Goal: Information Seeking & Learning: Learn about a topic

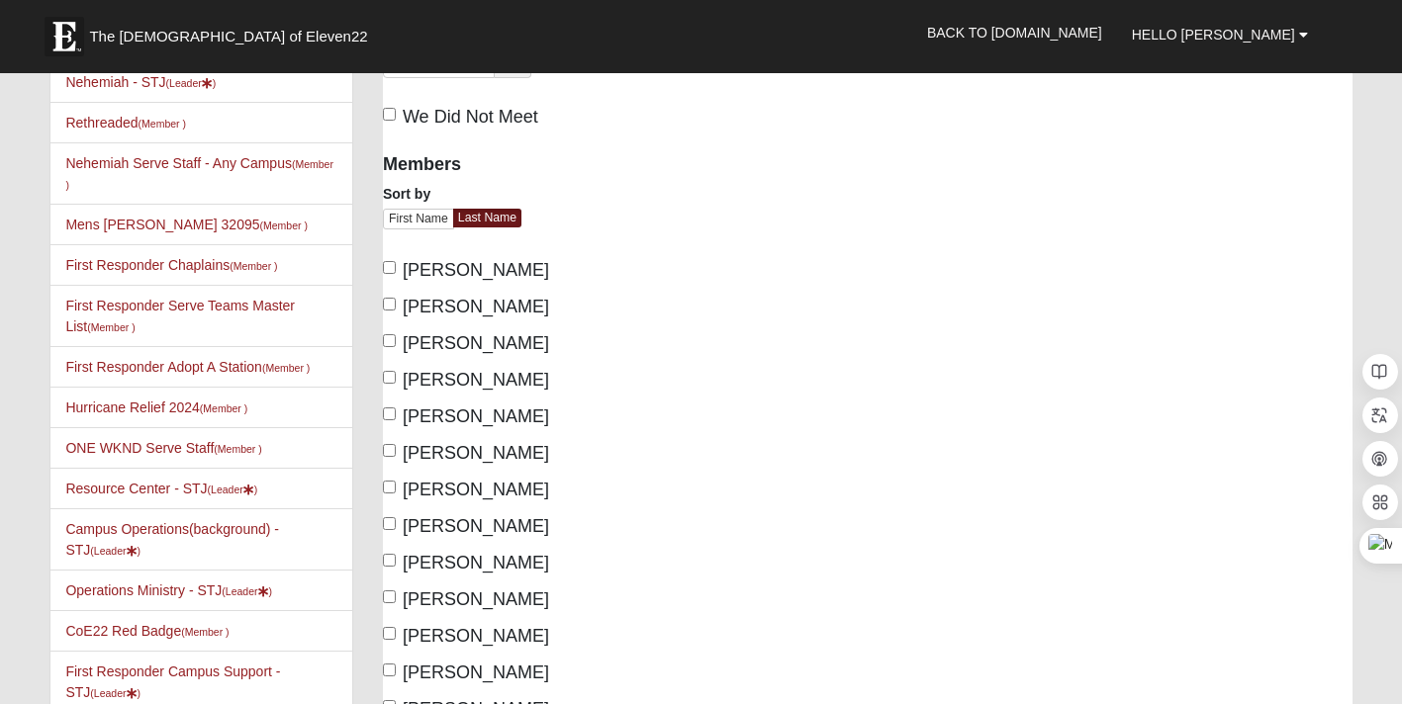
scroll to position [182, 0]
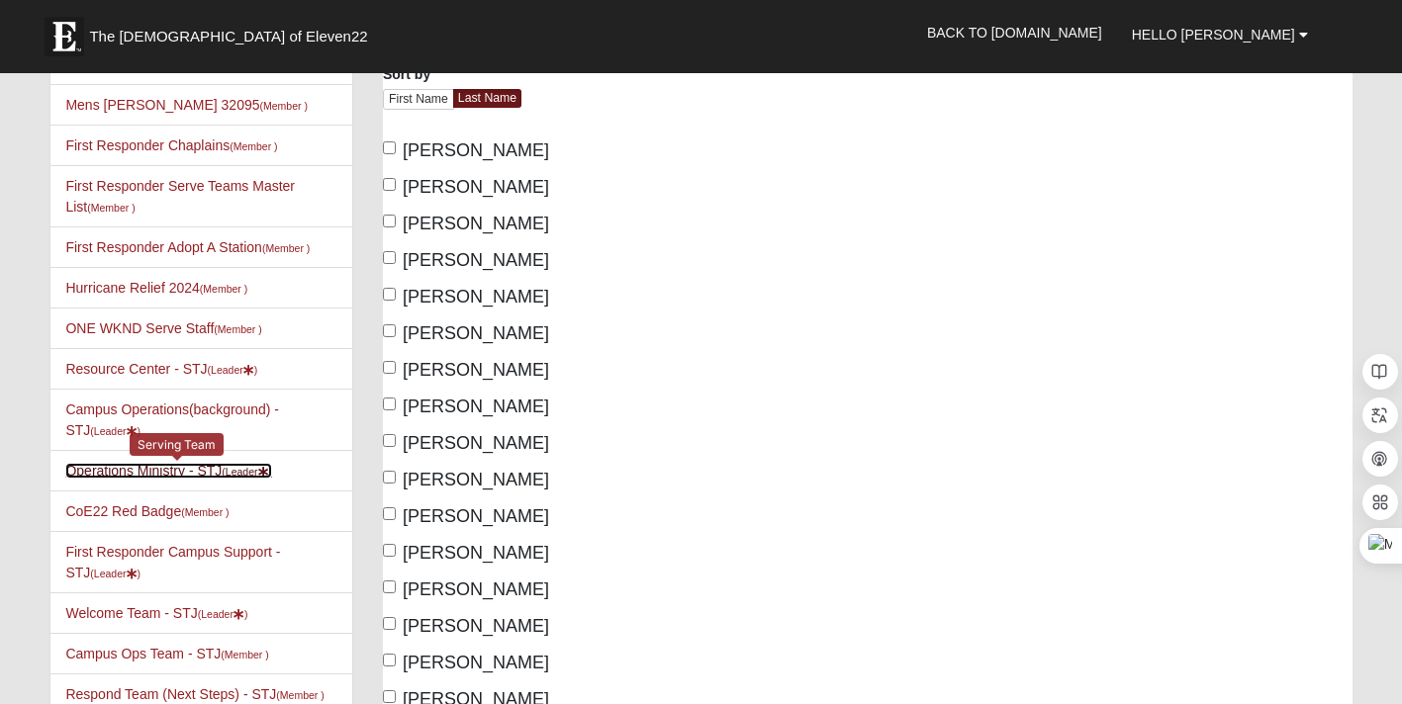
click at [134, 467] on link "Operations Ministry - STJ (Leader )" at bounding box center [168, 471] width 207 height 16
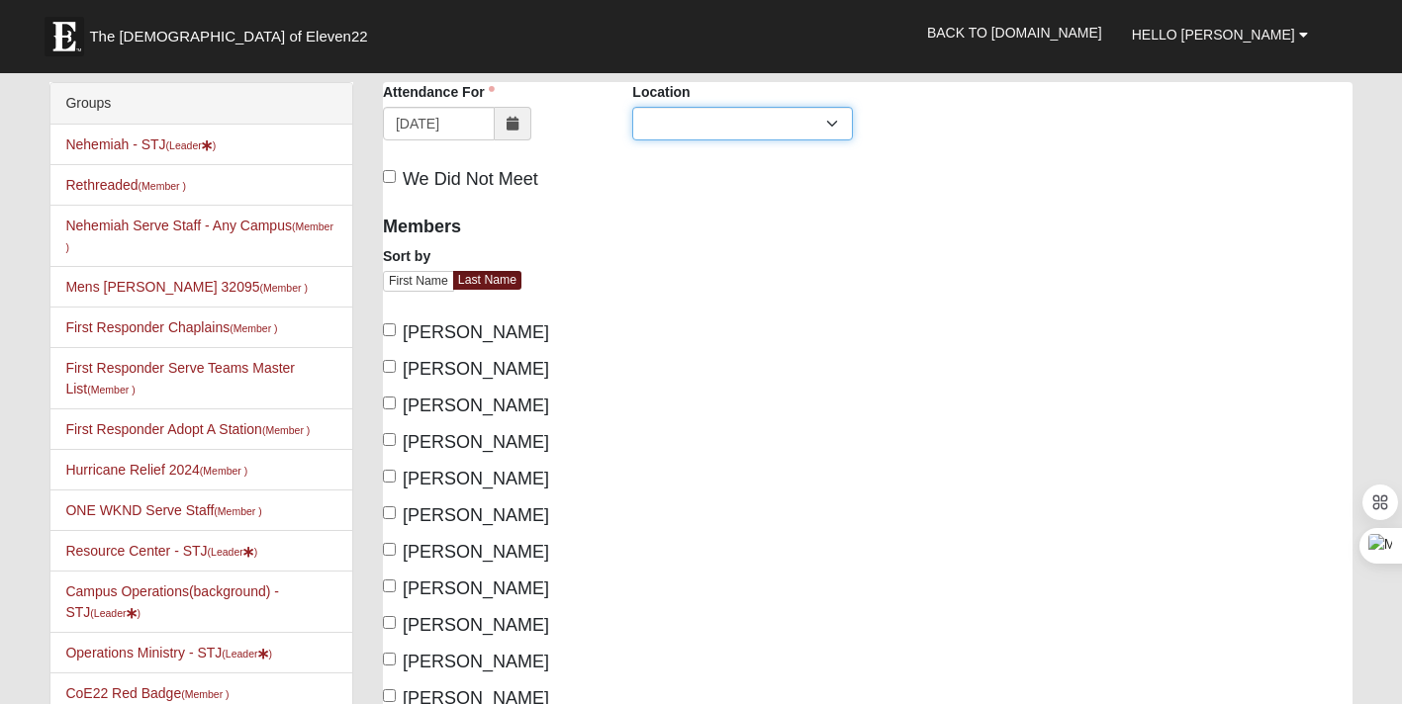
click at [758, 122] on select "Mandarin > Volunteer Serving - MAN" at bounding box center [742, 124] width 220 height 34
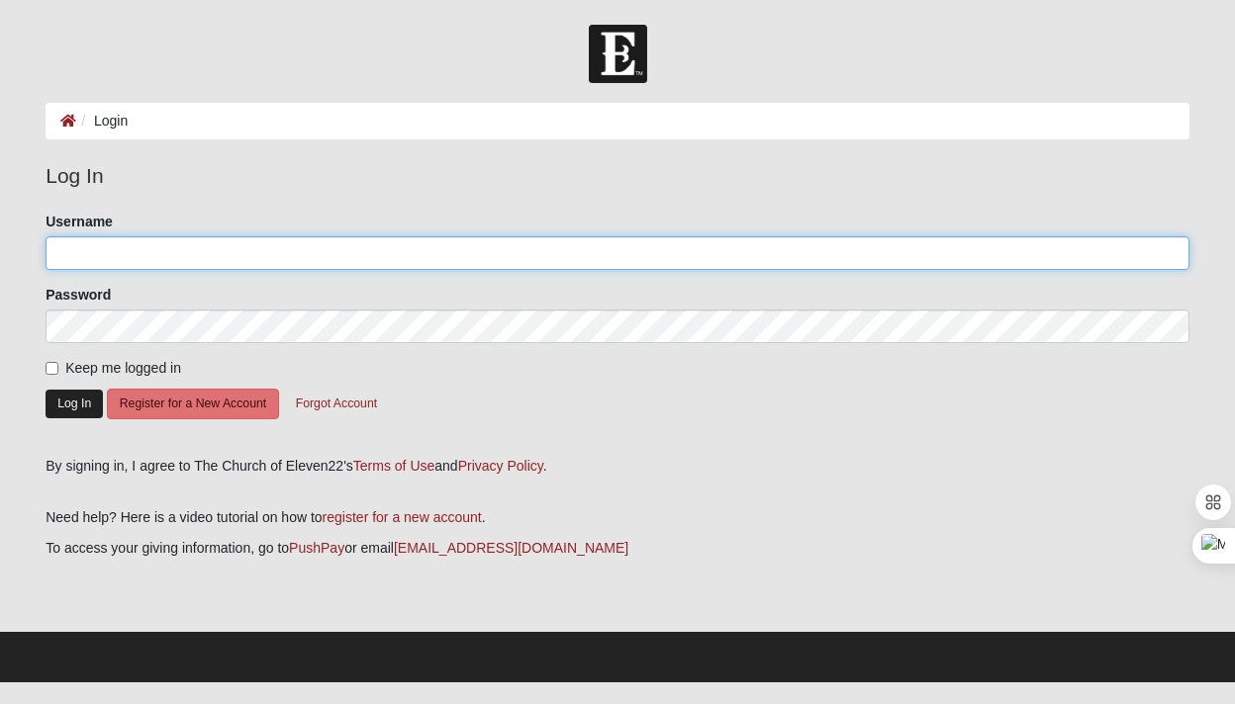
type input "mhendryx"
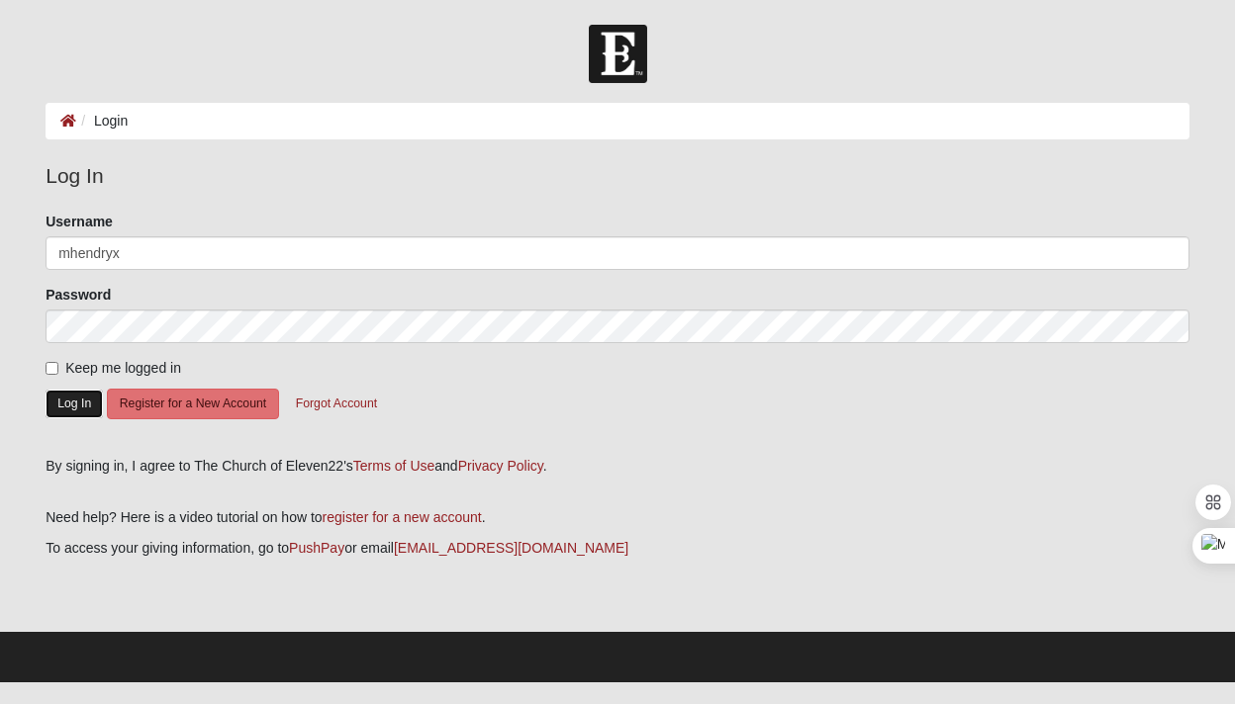
click at [70, 400] on button "Log In" at bounding box center [74, 404] width 57 height 29
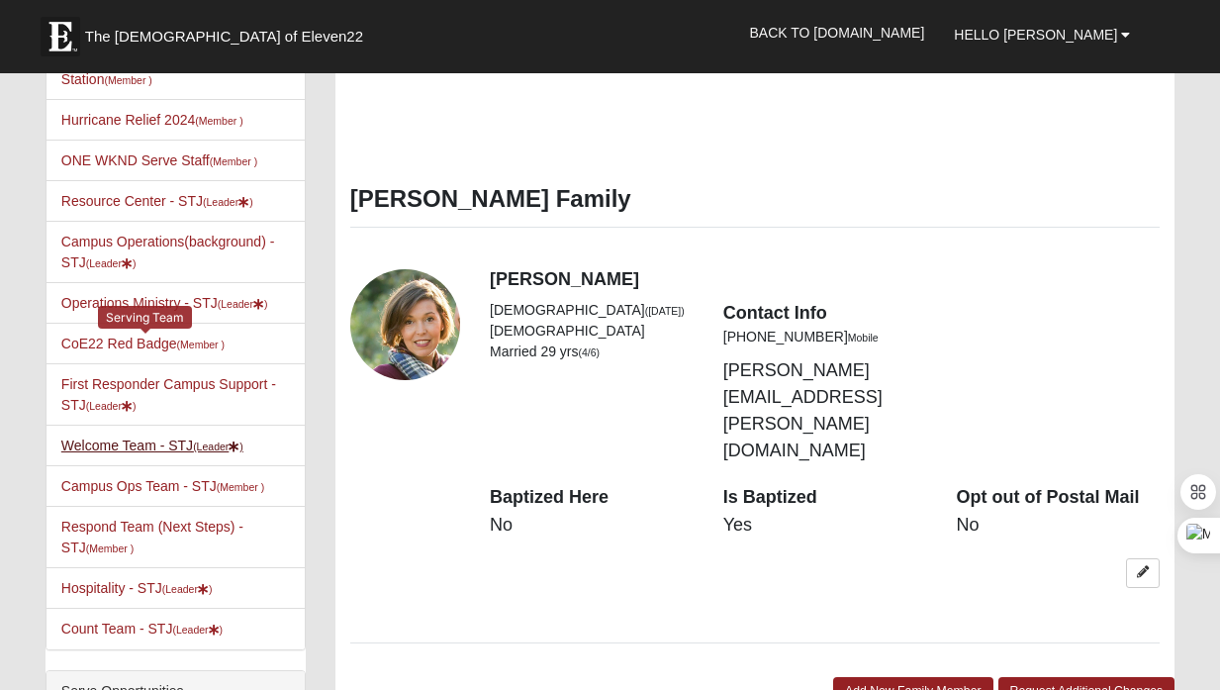
scroll to position [800, 0]
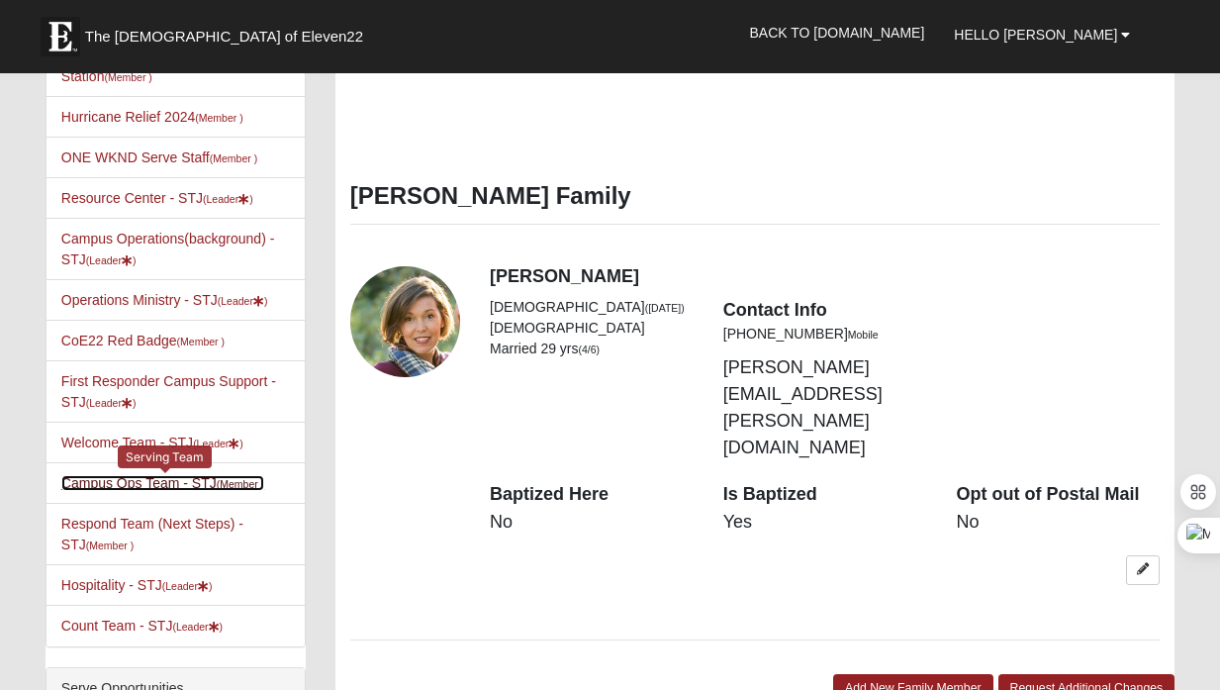
click at [98, 475] on link "Campus Ops Team - STJ (Member )" at bounding box center [162, 483] width 203 height 16
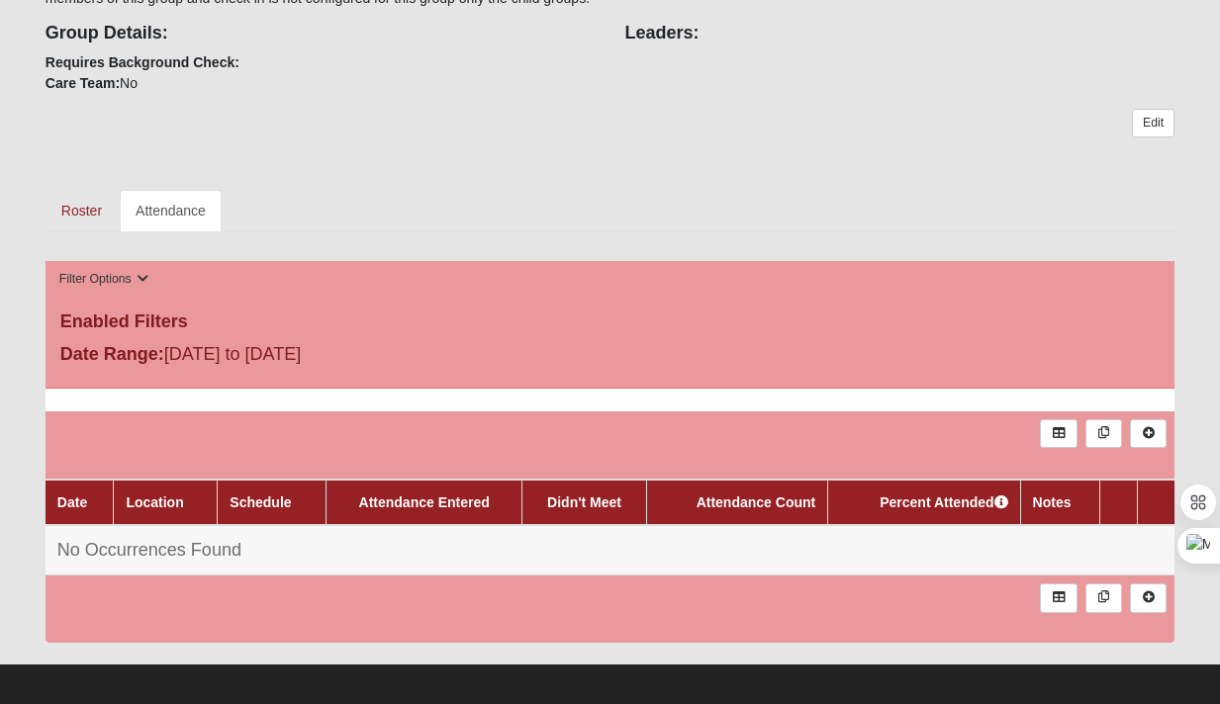
scroll to position [357, 0]
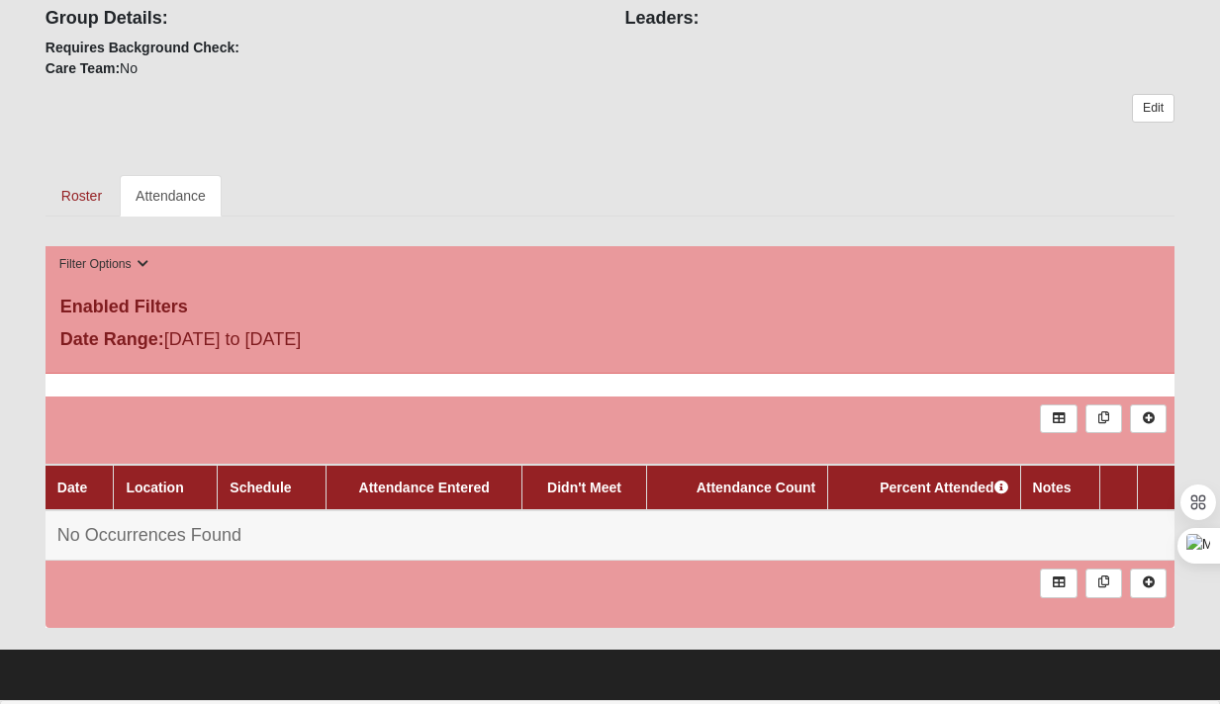
click at [169, 217] on div "Campus Ops Team - STJ This group is SYNC of all Campus Ops Teams. The purpose o…" at bounding box center [610, 229] width 1129 height 798
click at [144, 267] on icon at bounding box center [144, 264] width 12 height 12
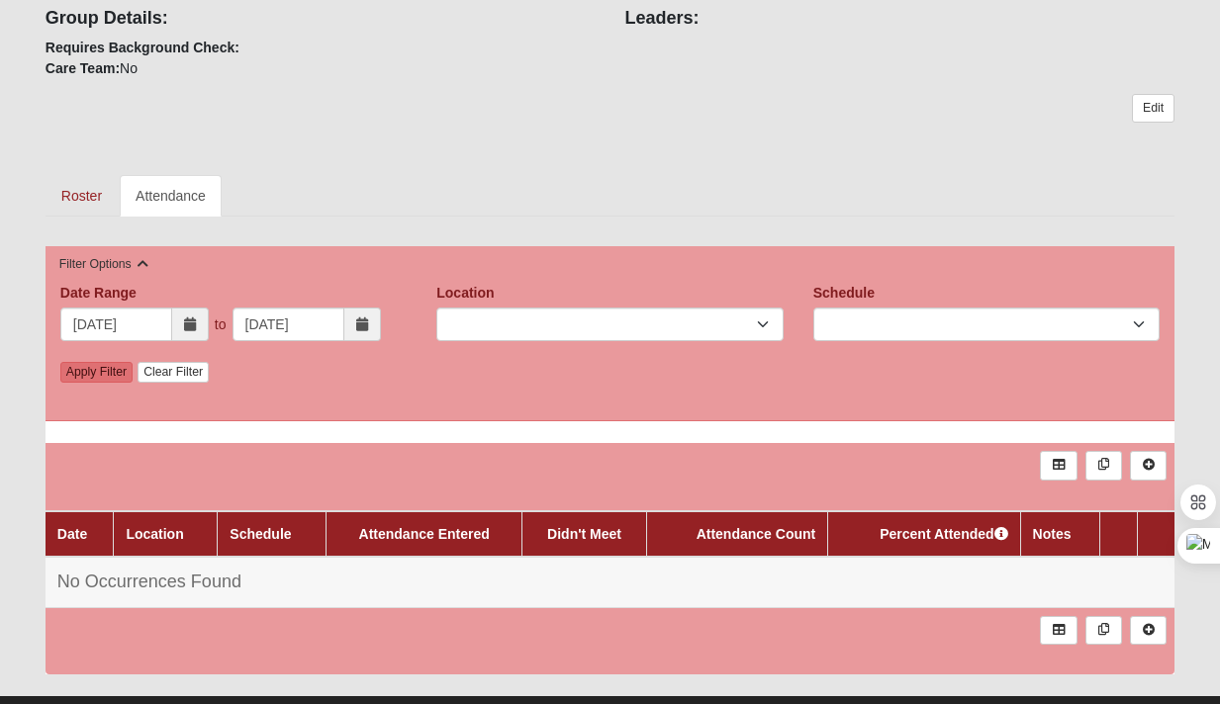
click at [190, 330] on icon at bounding box center [190, 325] width 12 height 14
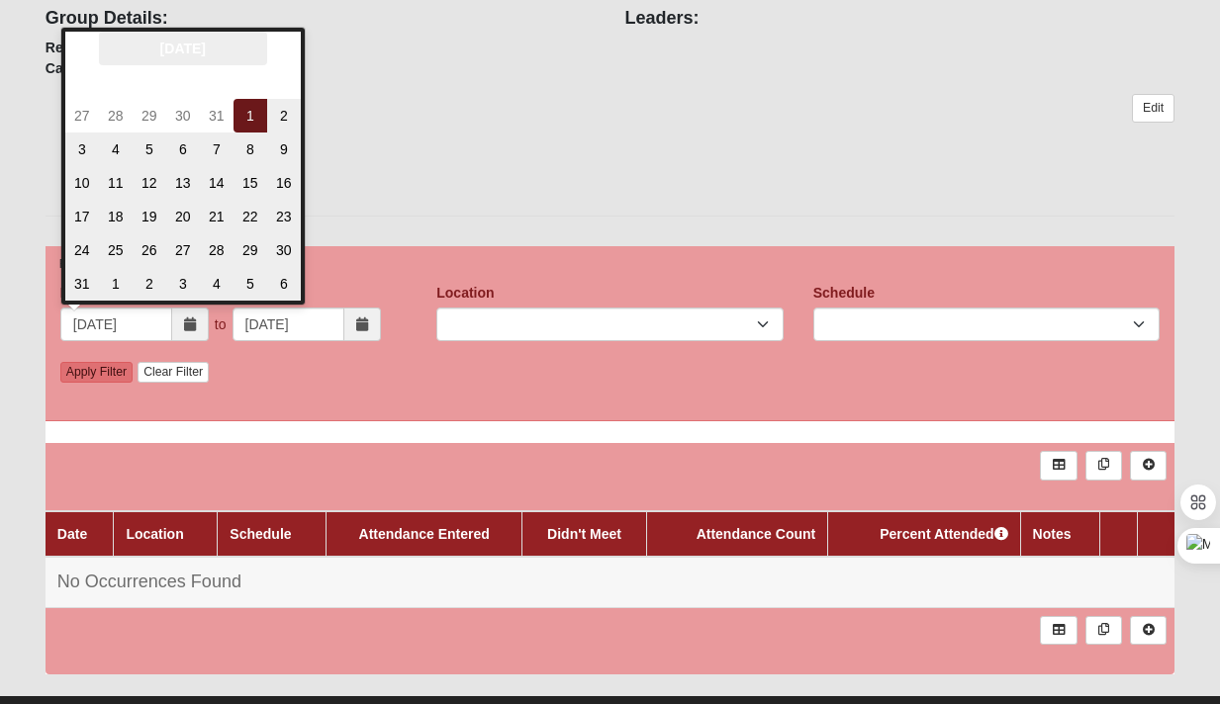
click at [250, 61] on th "August 2025" at bounding box center [183, 49] width 168 height 34
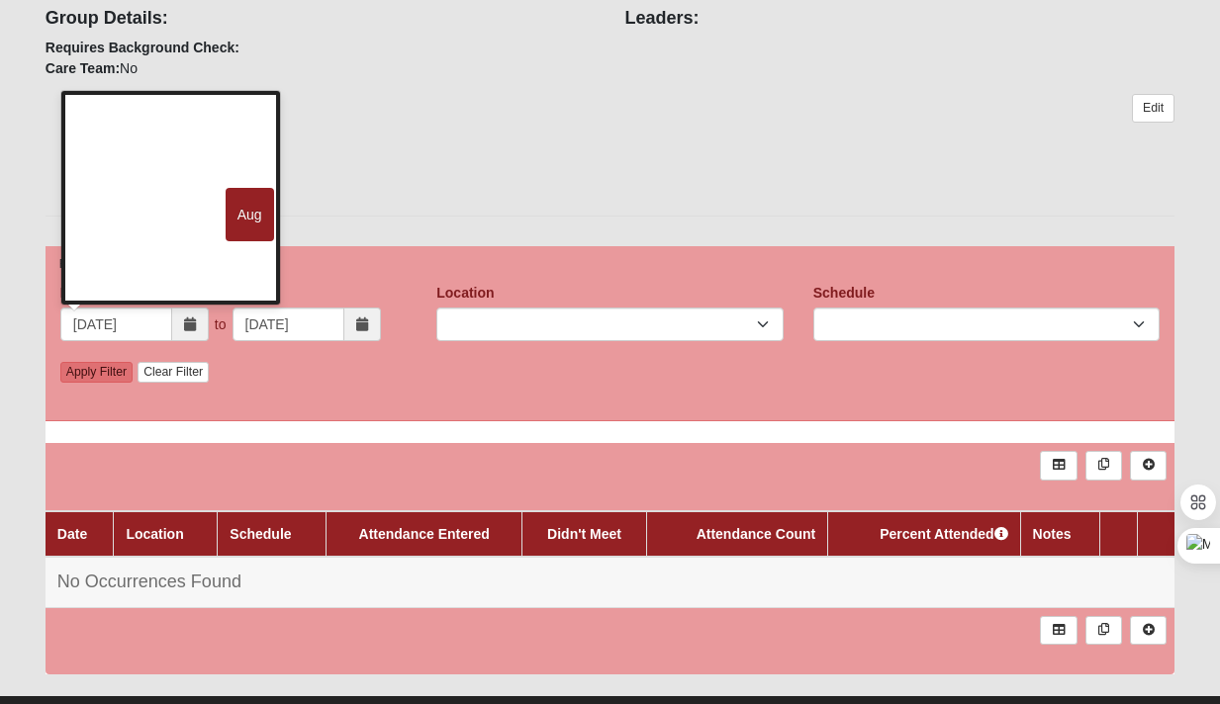
click at [252, 208] on span "Aug" at bounding box center [250, 214] width 48 height 53
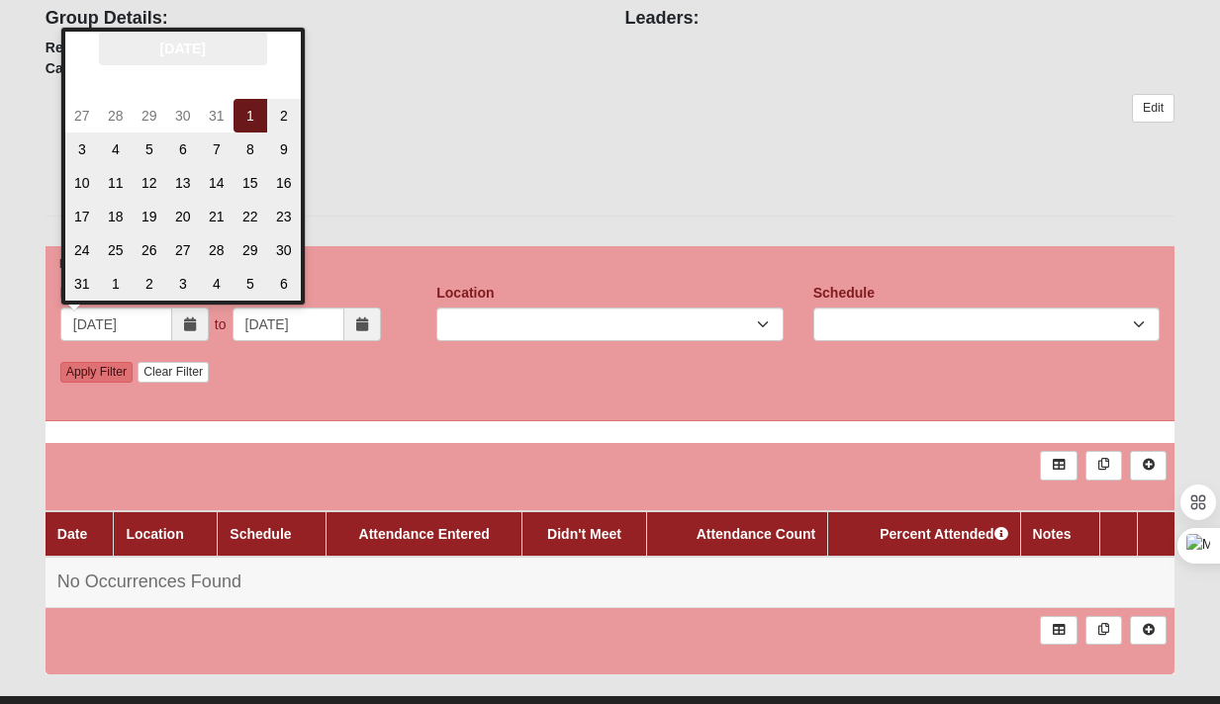
click at [257, 64] on th "August 2025" at bounding box center [183, 49] width 168 height 34
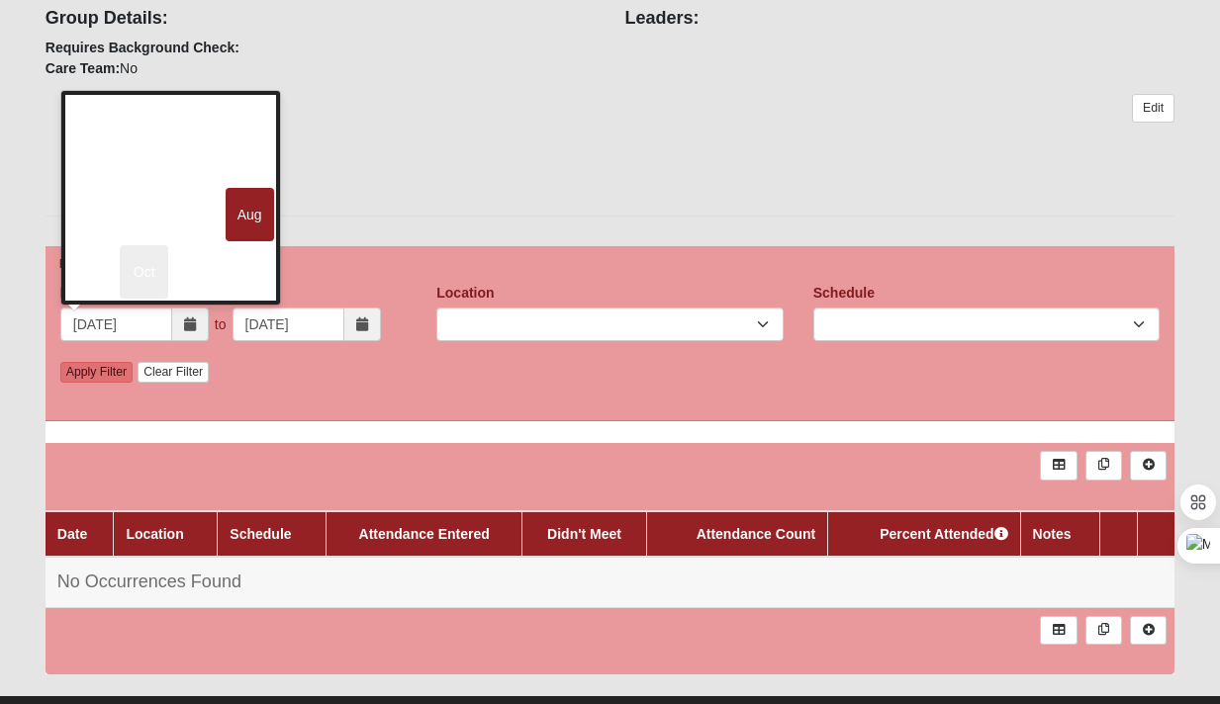
click at [143, 286] on span "Oct" at bounding box center [144, 271] width 48 height 53
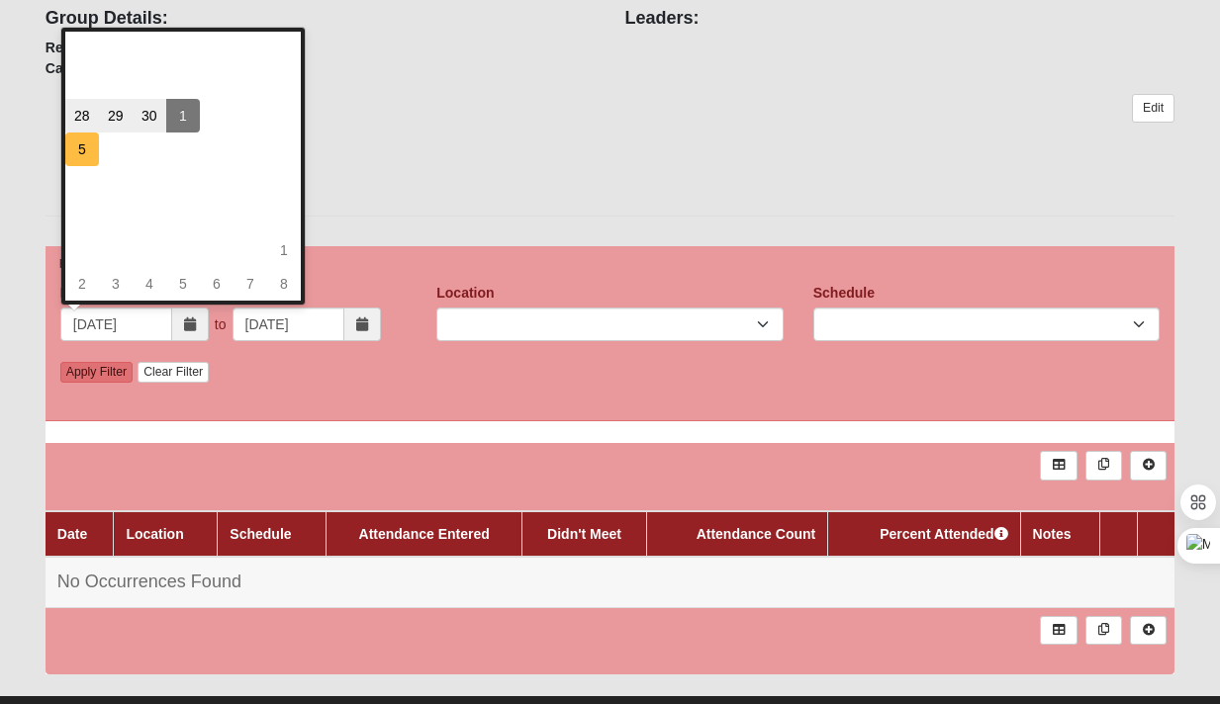
click at [85, 146] on td "5" at bounding box center [82, 150] width 34 height 34
type input "10/05/2025"
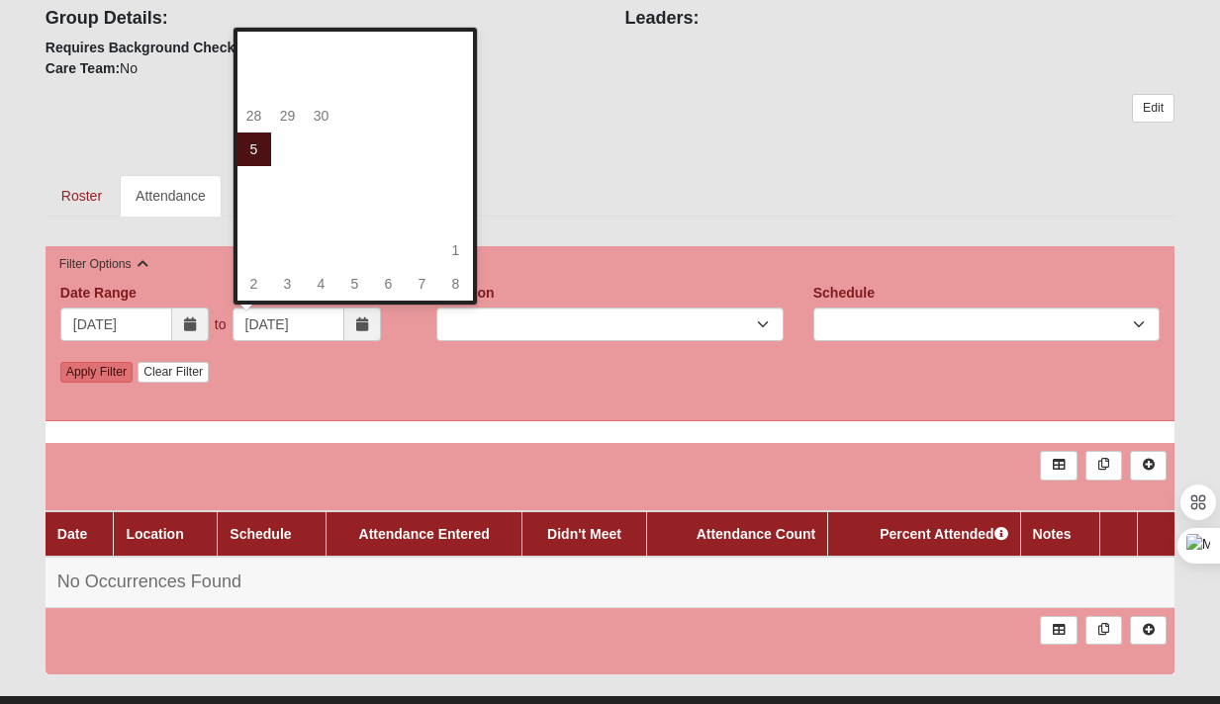
click at [247, 146] on td "5" at bounding box center [254, 150] width 34 height 34
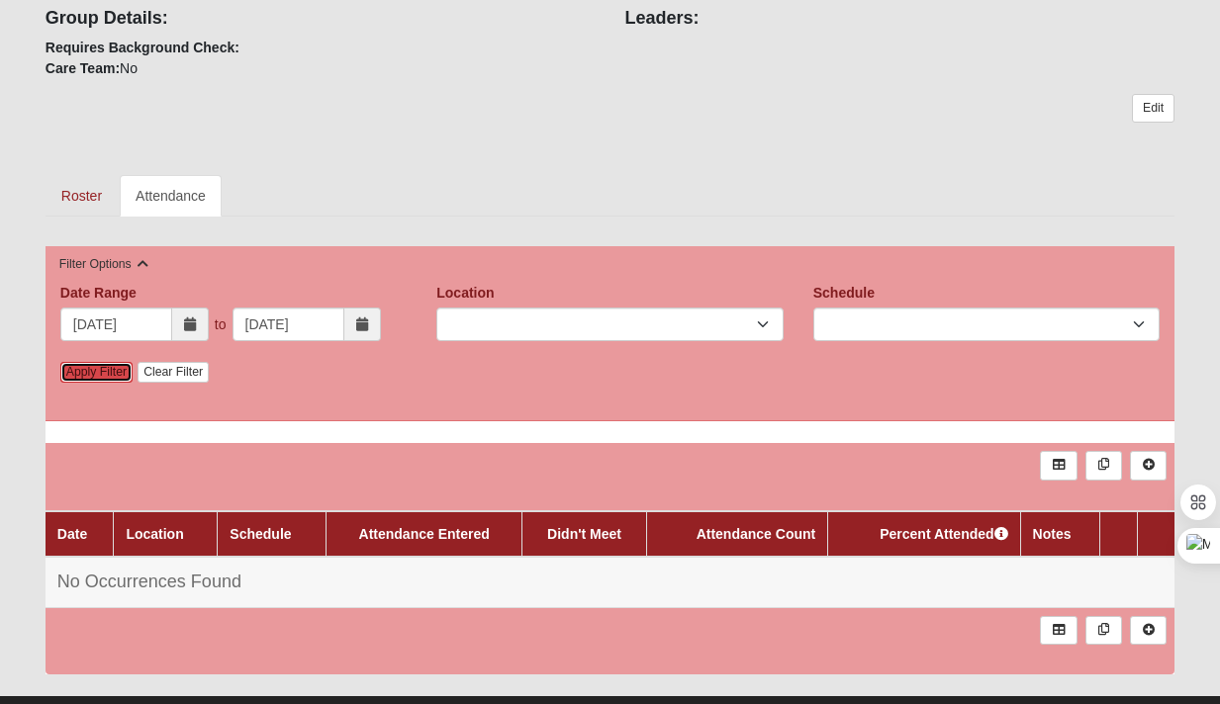
click at [111, 376] on link "Apply Filter" at bounding box center [96, 372] width 72 height 21
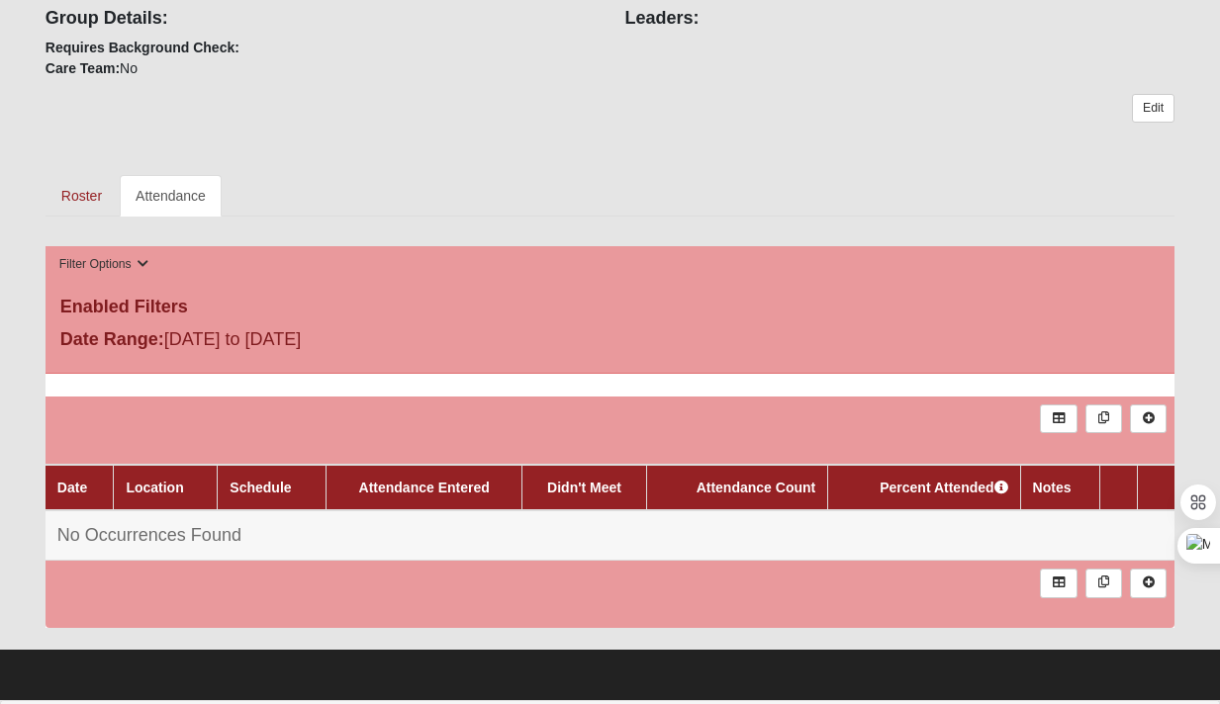
scroll to position [0, 0]
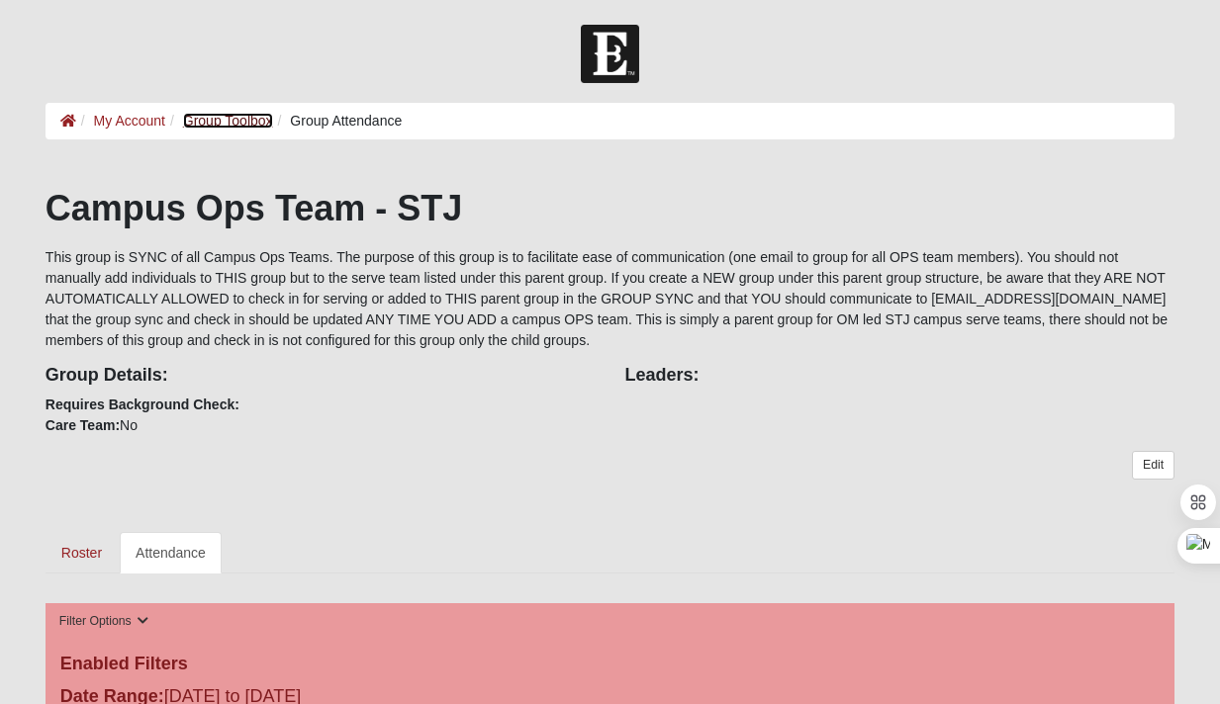
click at [193, 118] on link "Group Toolbox" at bounding box center [228, 121] width 90 height 16
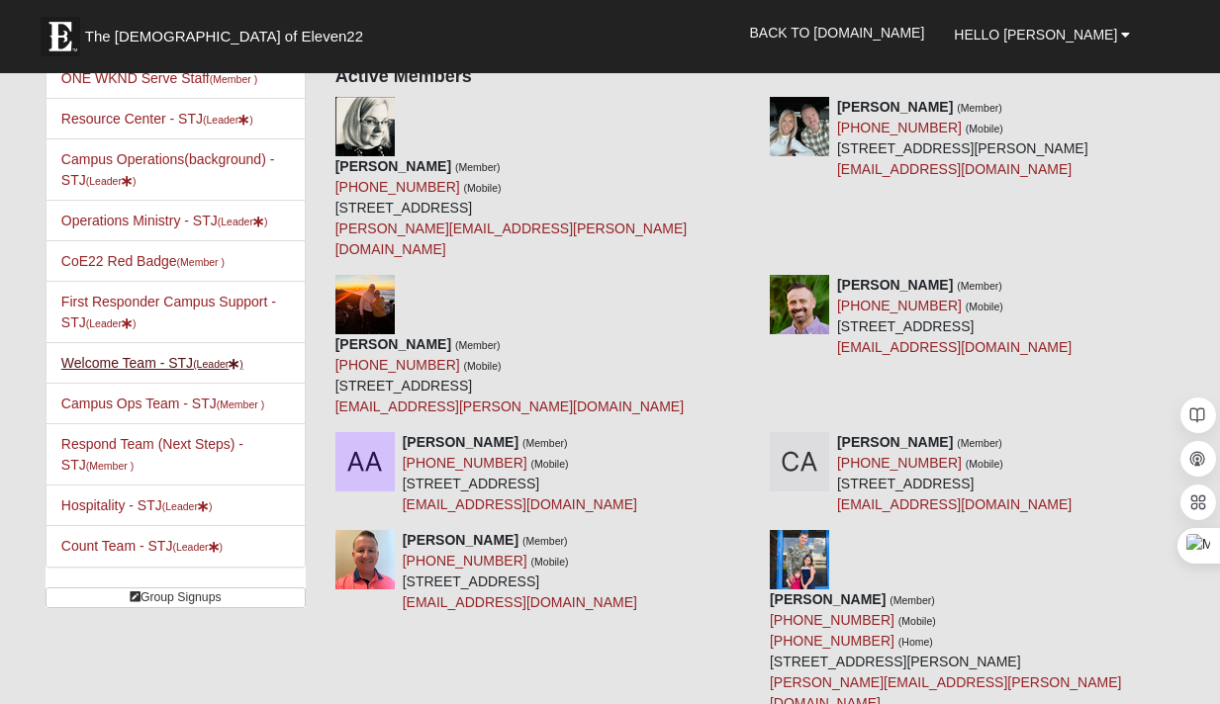
scroll to position [583, 0]
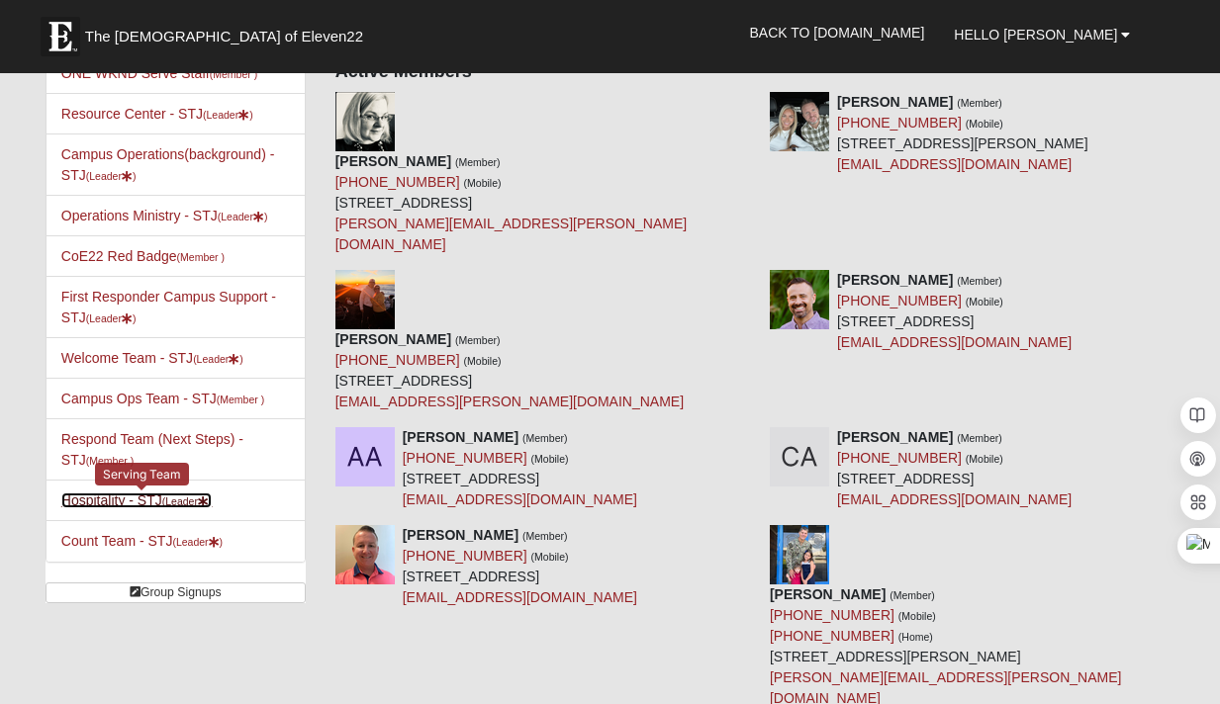
click at [84, 493] on link "Hospitality - STJ (Leader )" at bounding box center [136, 501] width 151 height 16
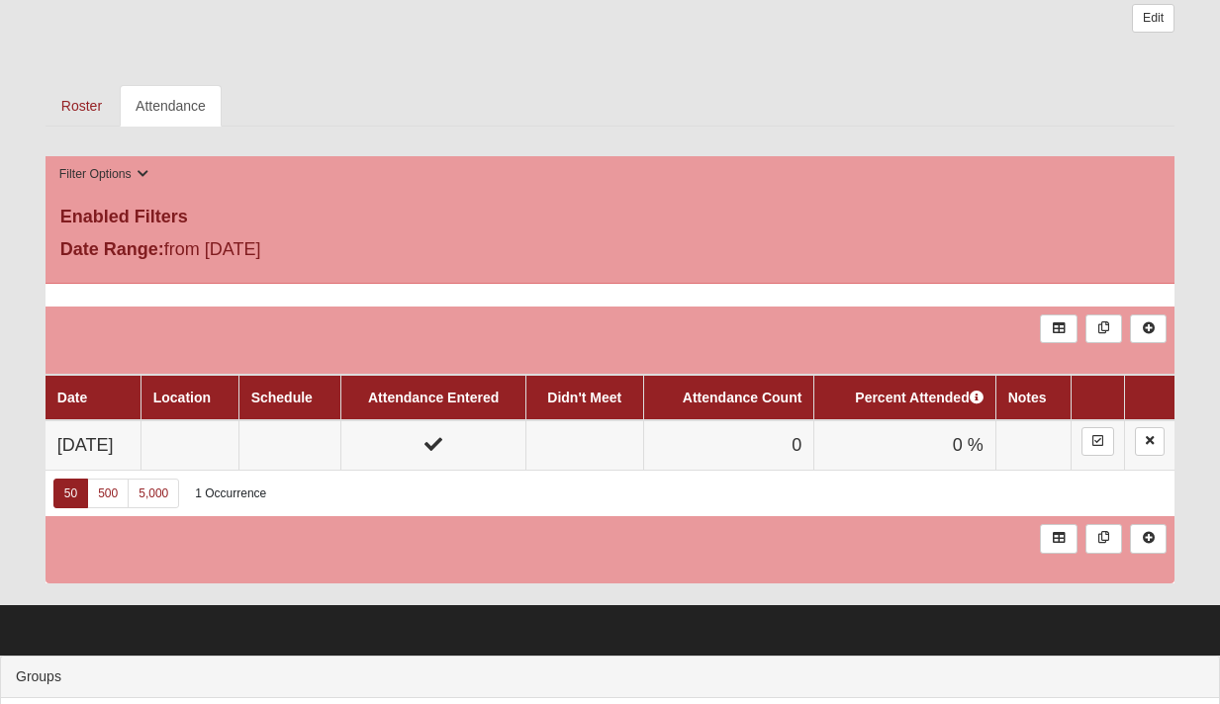
scroll to position [348, 0]
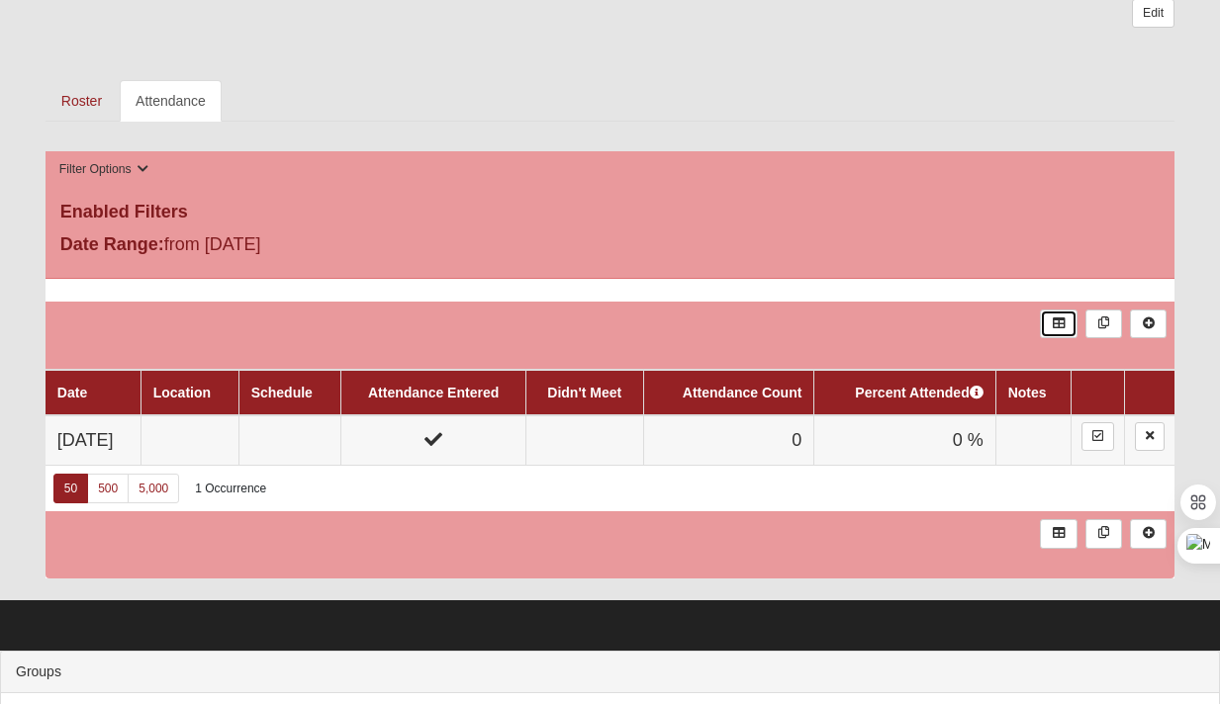
click at [1058, 331] on link at bounding box center [1058, 324] width 37 height 29
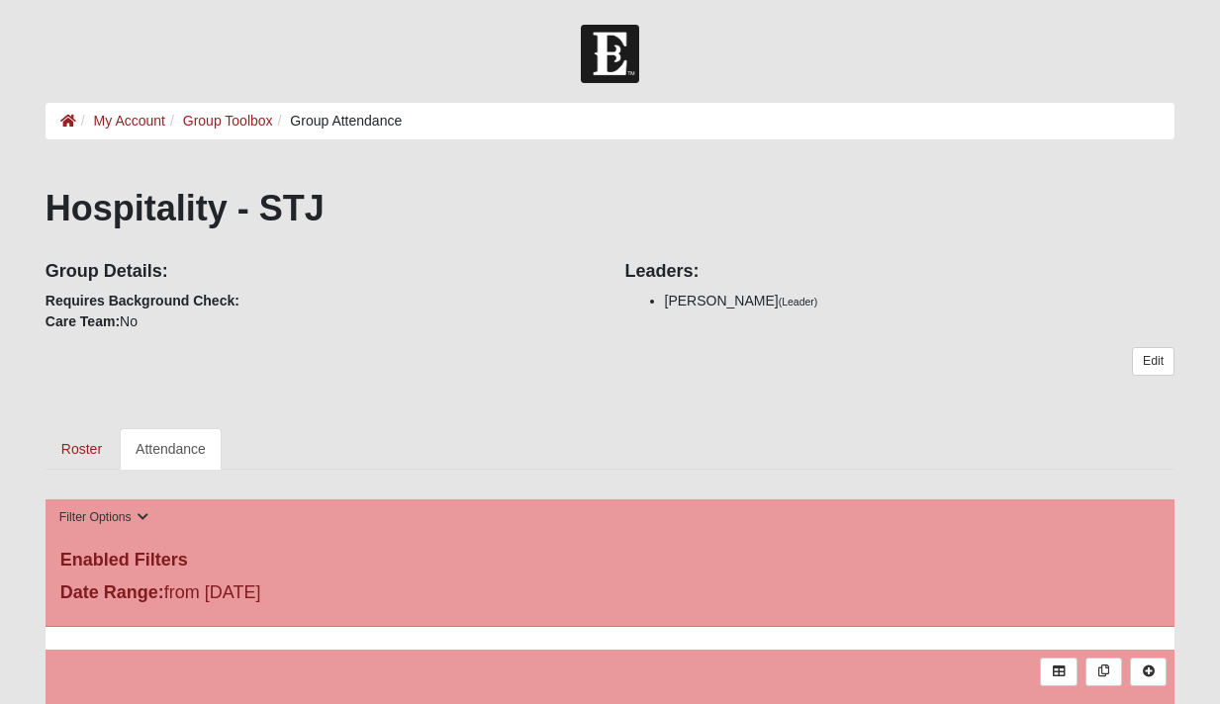
scroll to position [341, 0]
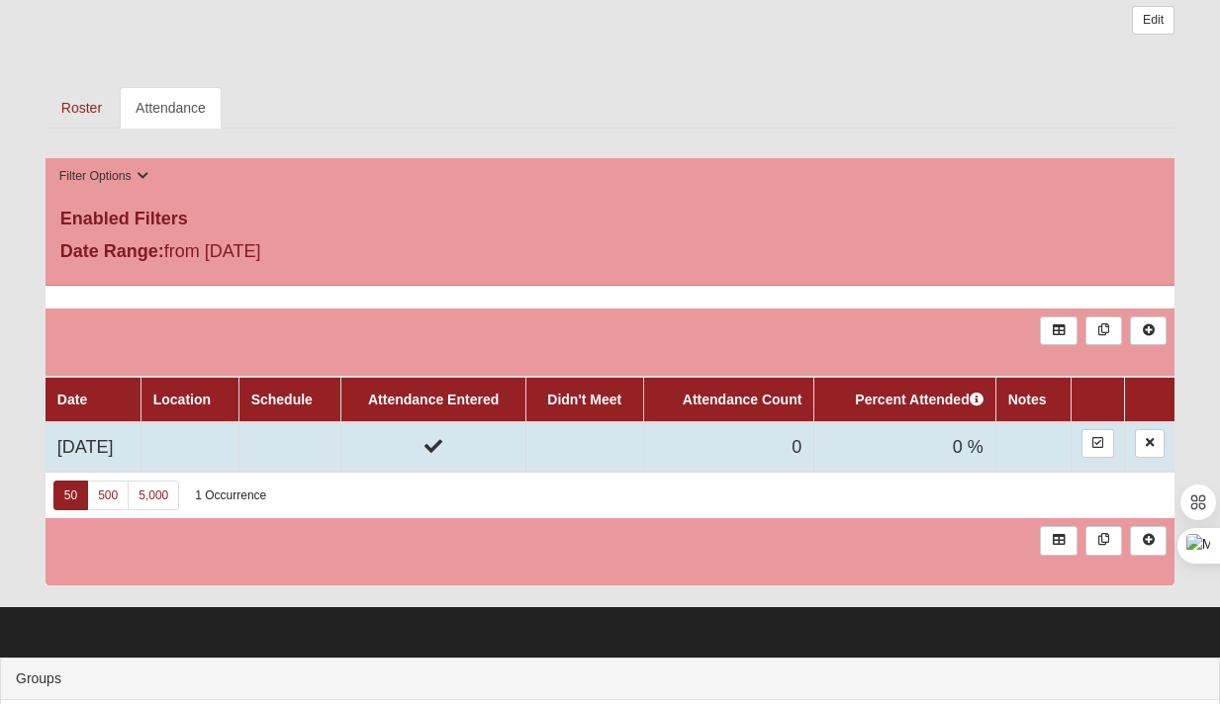
click at [94, 447] on td "[DATE]" at bounding box center [93, 447] width 95 height 50
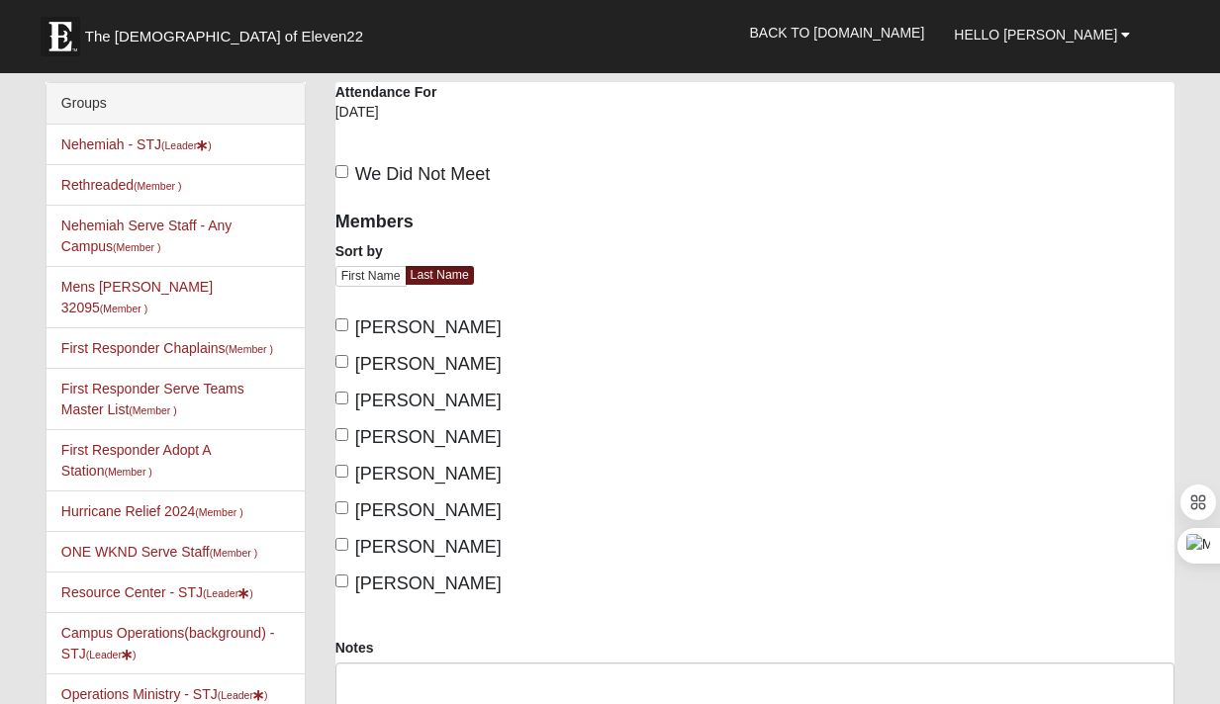
click at [386, 115] on div "9/14/2025" at bounding box center [429, 119] width 188 height 34
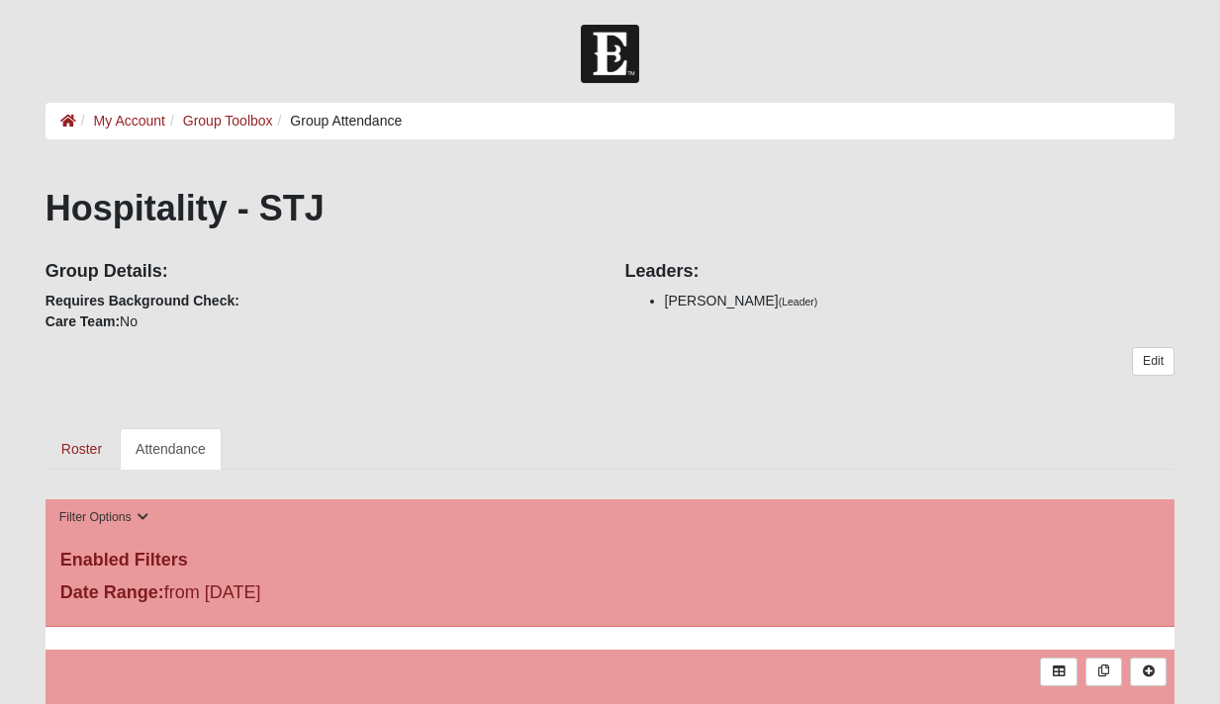
scroll to position [341, 0]
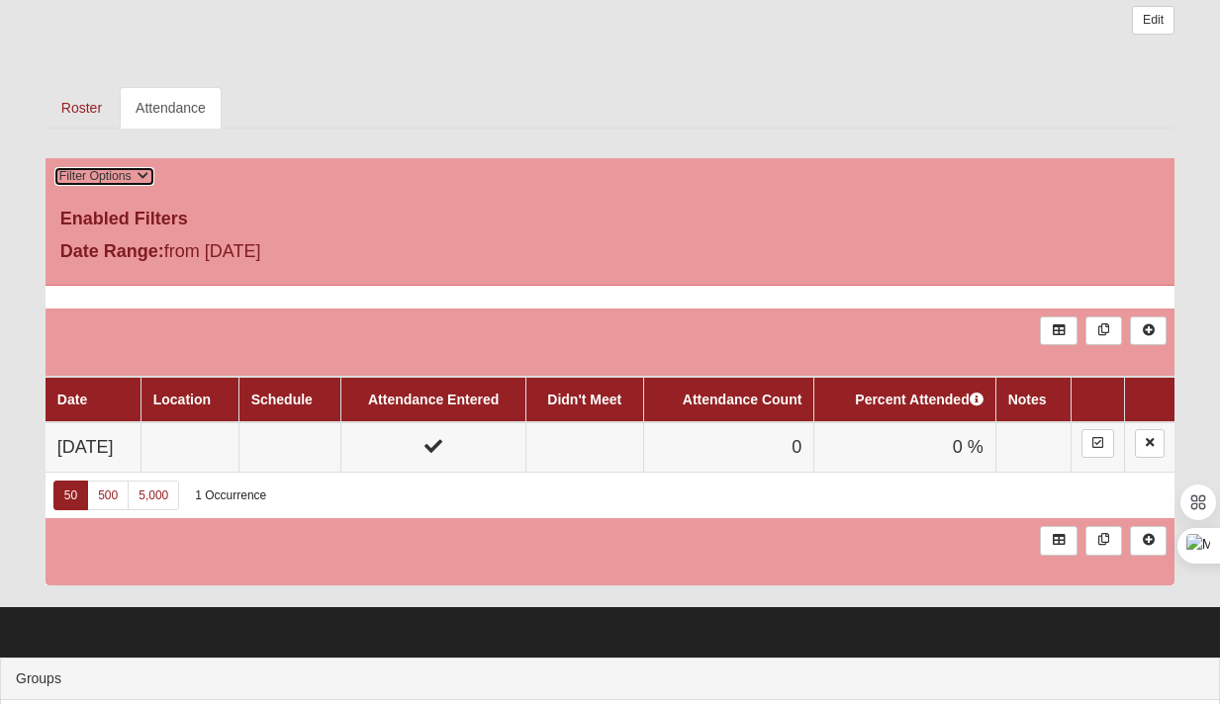
click at [134, 177] on button "Filter Options" at bounding box center [104, 176] width 102 height 21
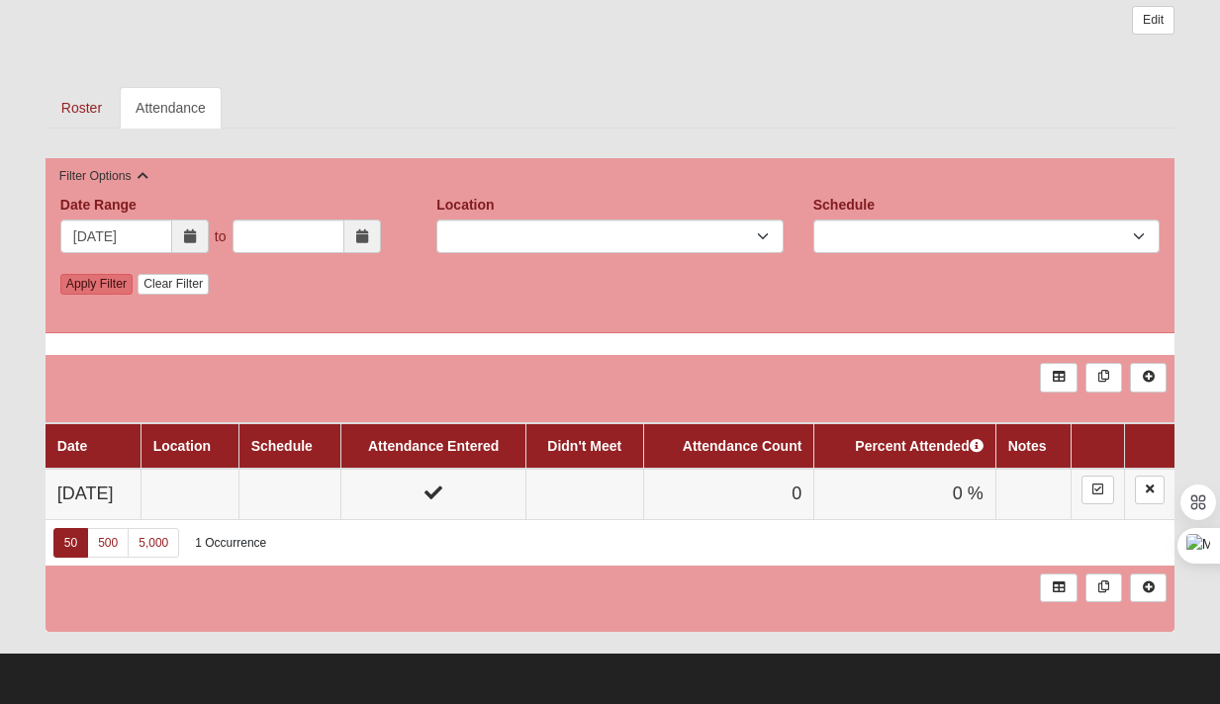
click at [189, 239] on icon at bounding box center [190, 237] width 12 height 14
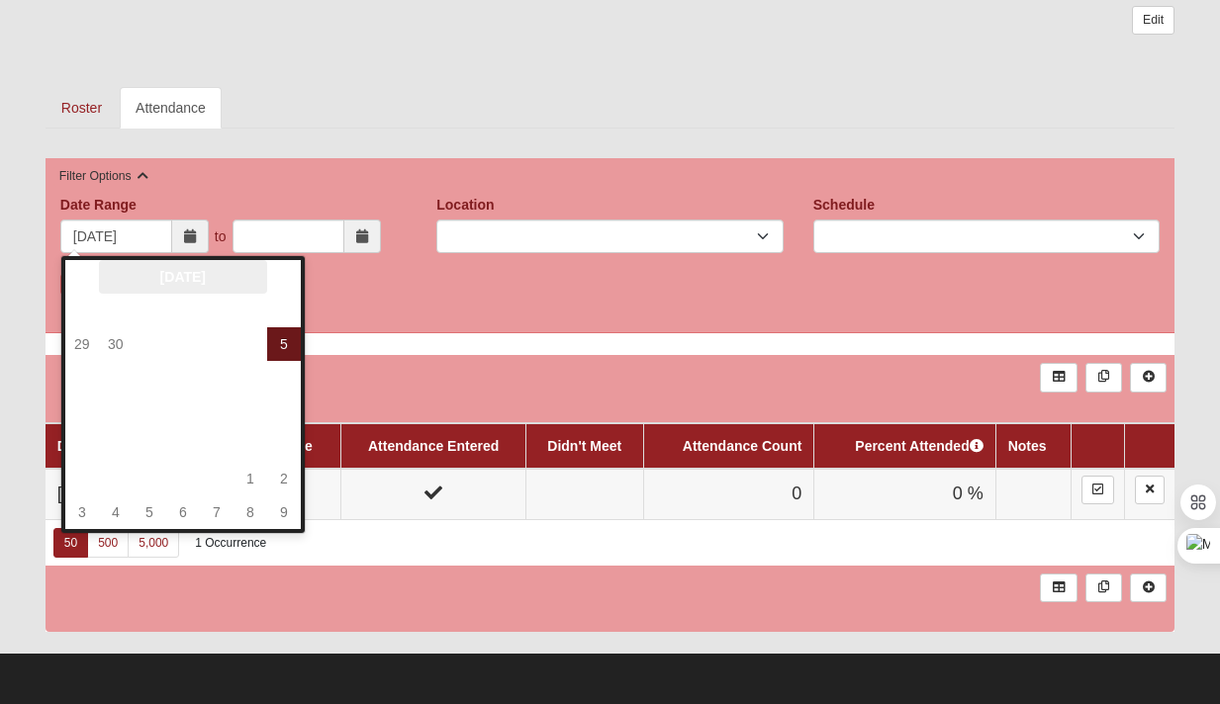
click at [189, 275] on th "July 2025" at bounding box center [183, 277] width 168 height 34
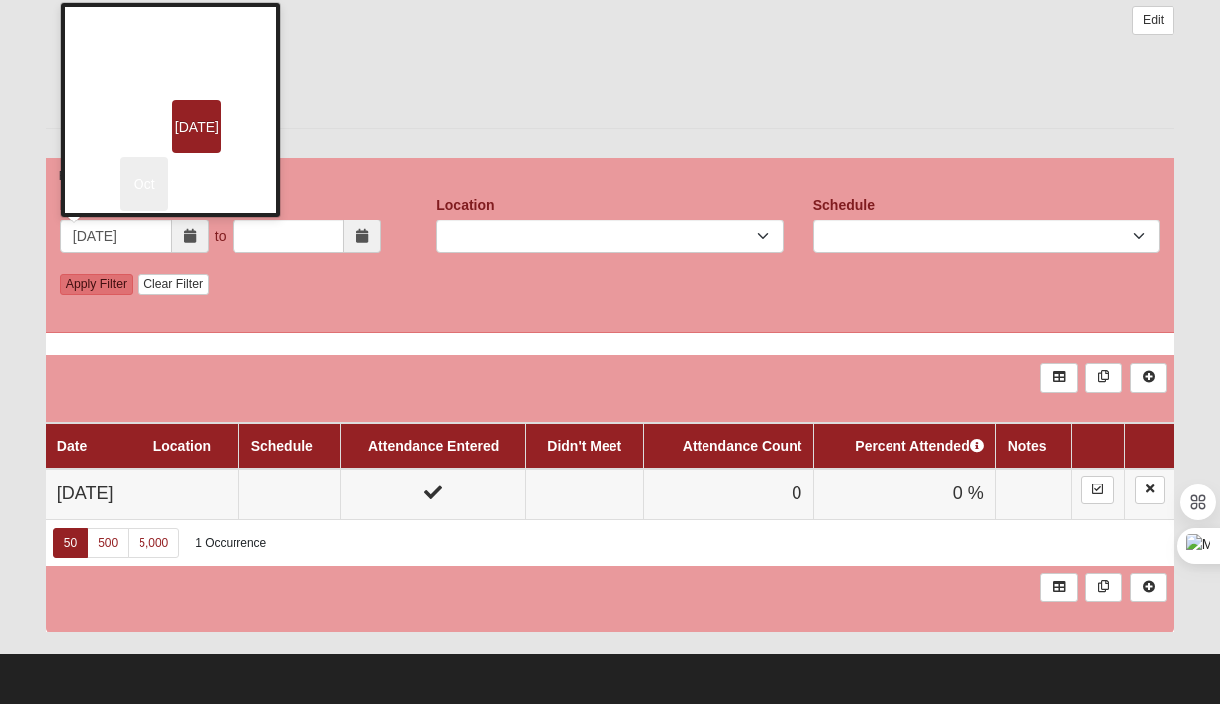
click at [144, 184] on span "Oct" at bounding box center [144, 183] width 48 height 53
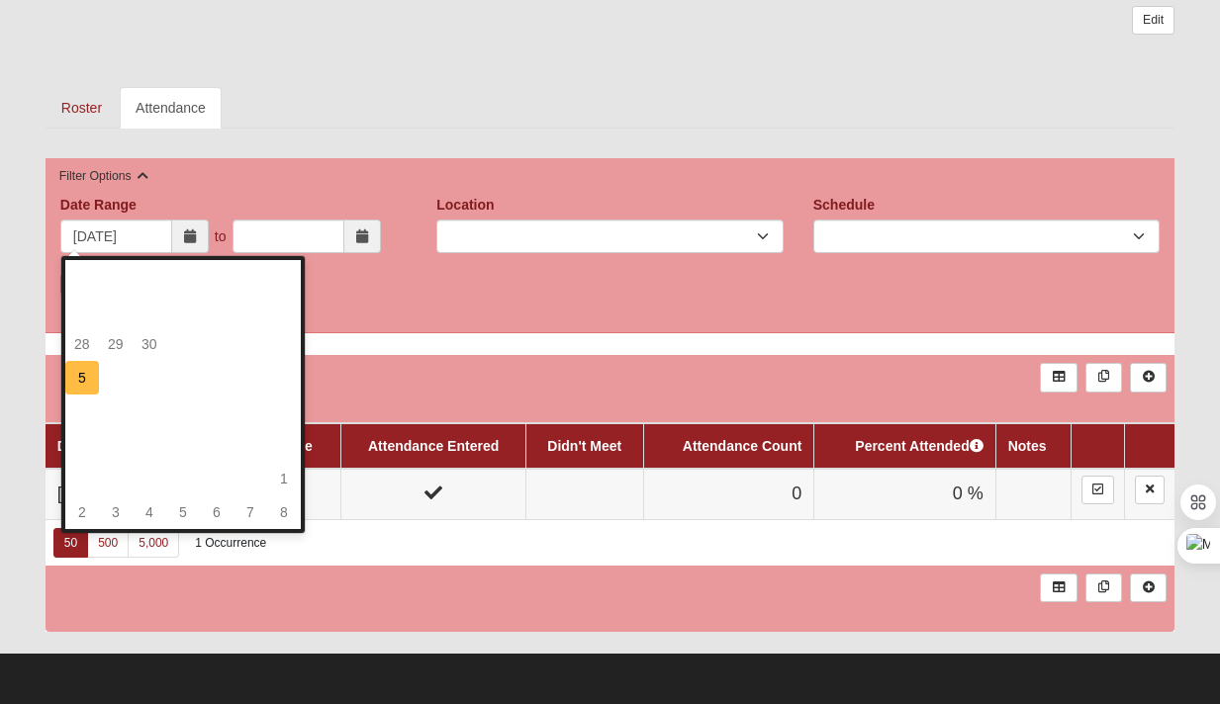
click at [70, 382] on td "5" at bounding box center [82, 378] width 34 height 34
type input "[DATE]"
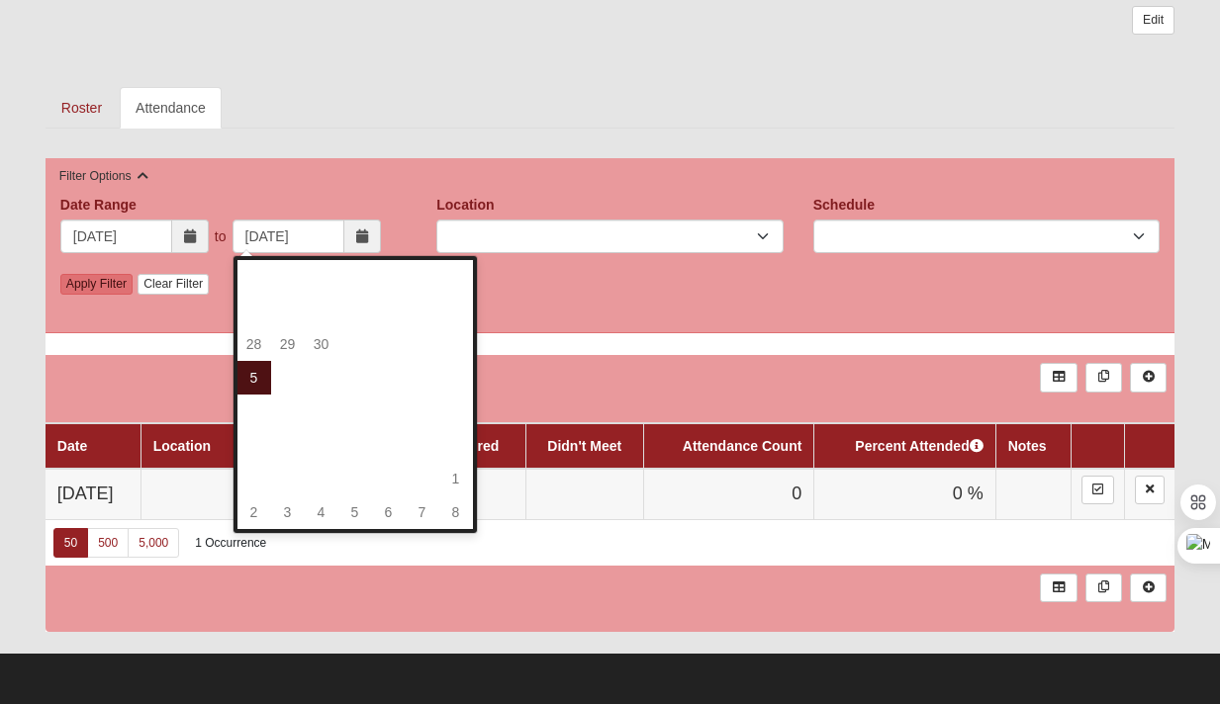
click at [261, 380] on td "5" at bounding box center [254, 378] width 34 height 34
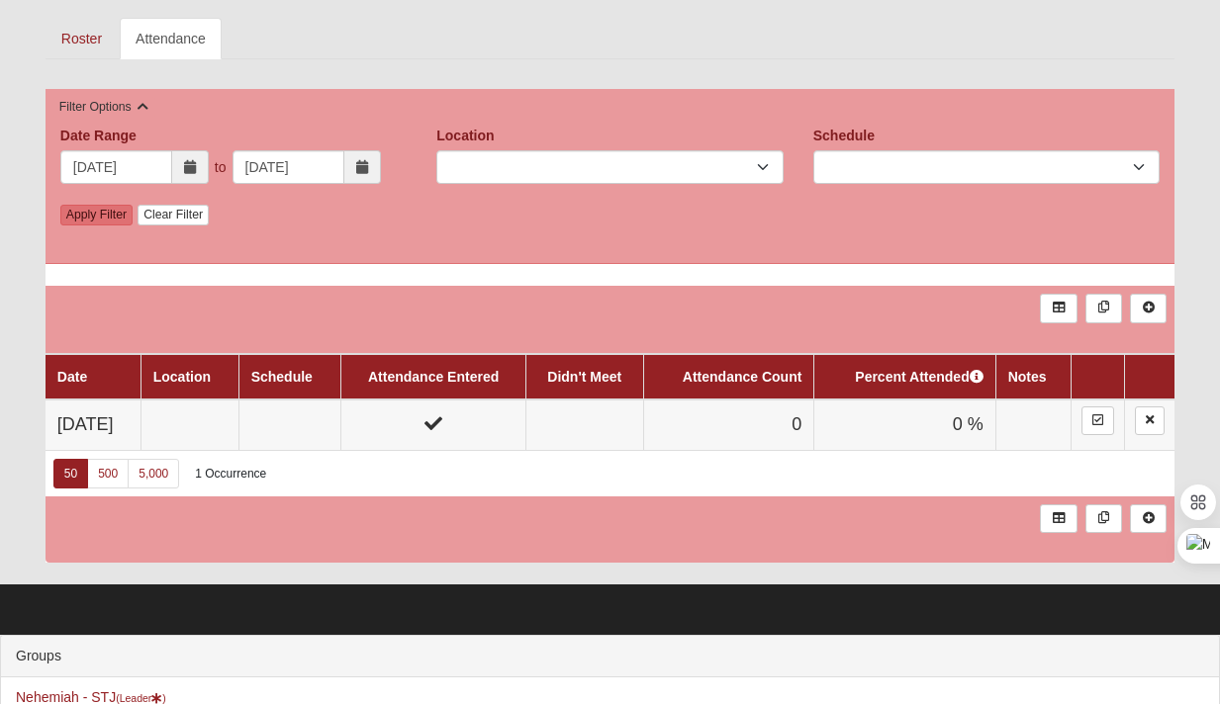
scroll to position [515, 0]
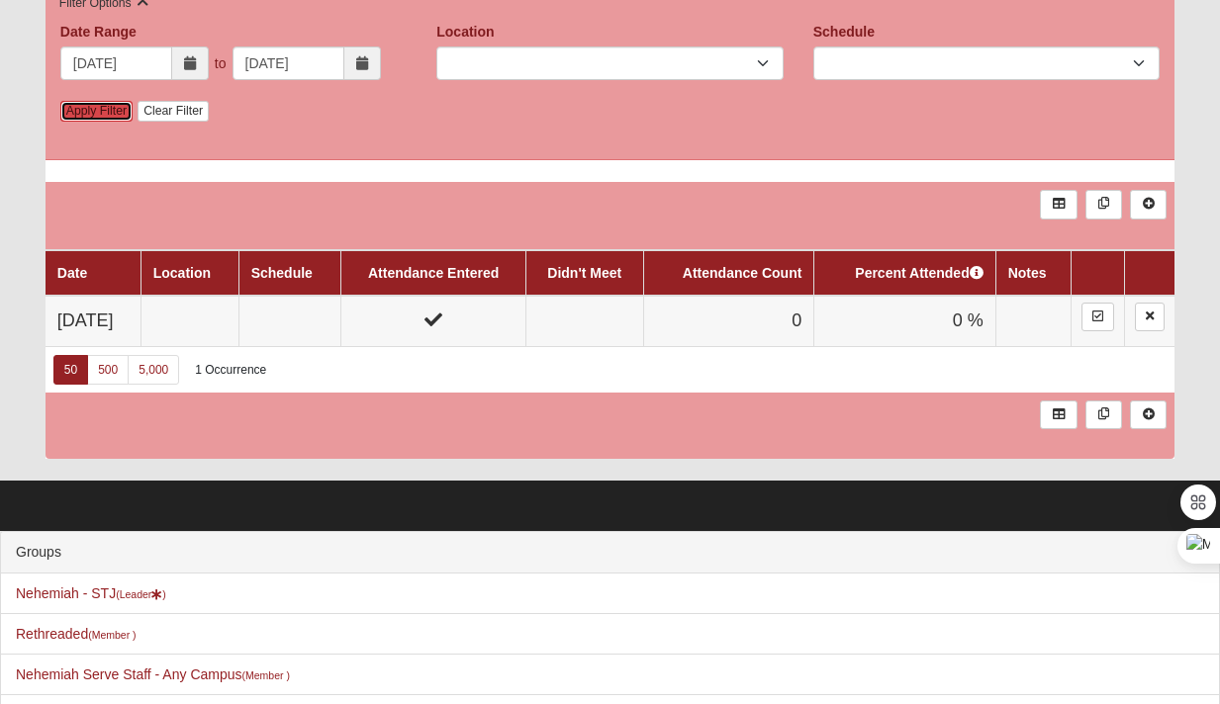
click at [97, 113] on link "Apply Filter" at bounding box center [96, 111] width 72 height 21
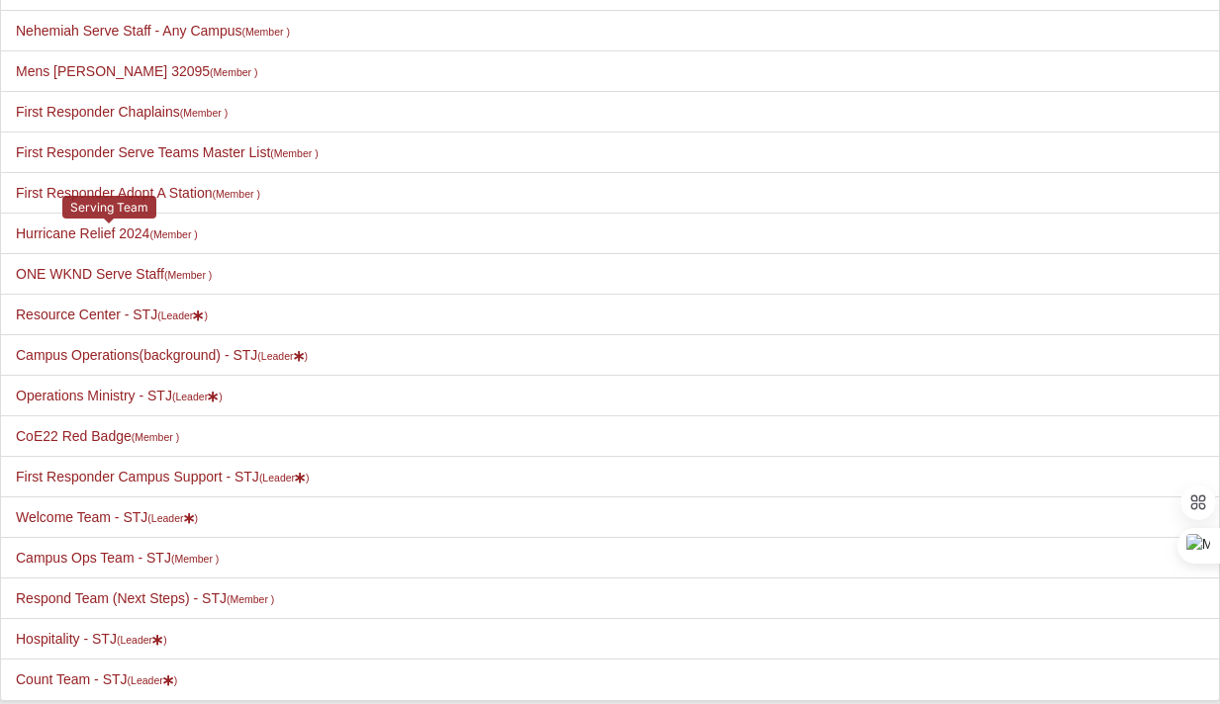
scroll to position [1083, 0]
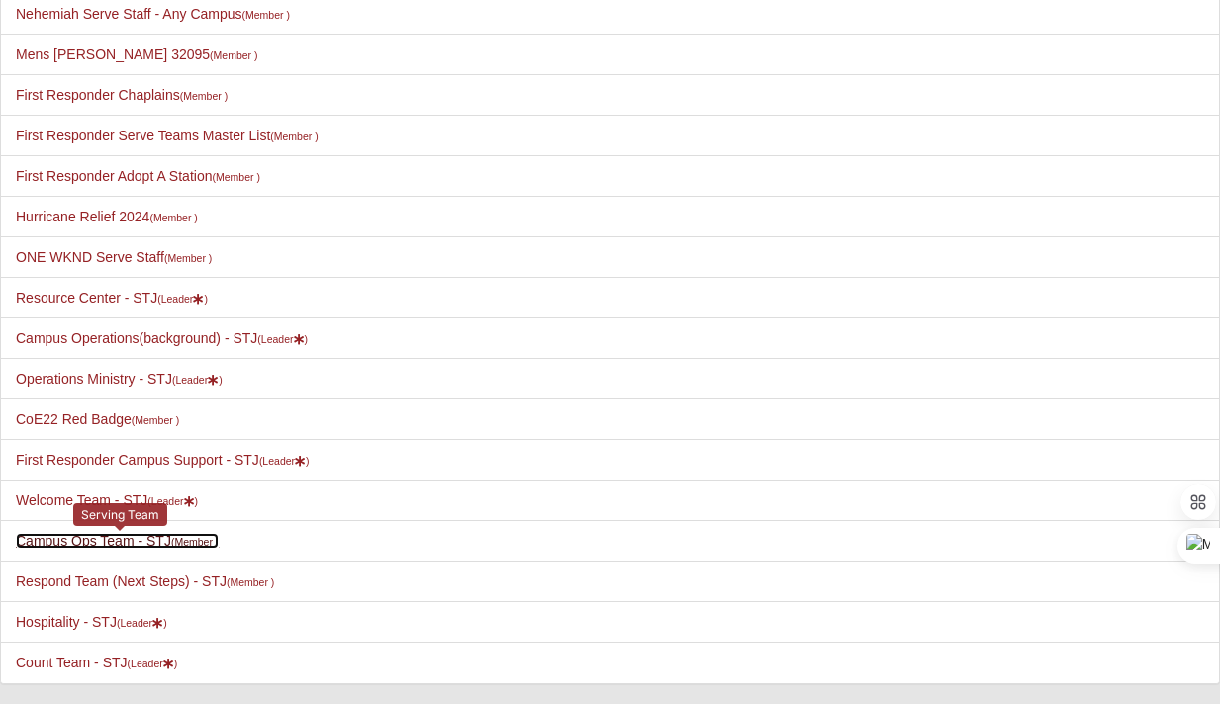
click at [54, 535] on link "Campus Ops Team - STJ (Member )" at bounding box center [117, 541] width 203 height 16
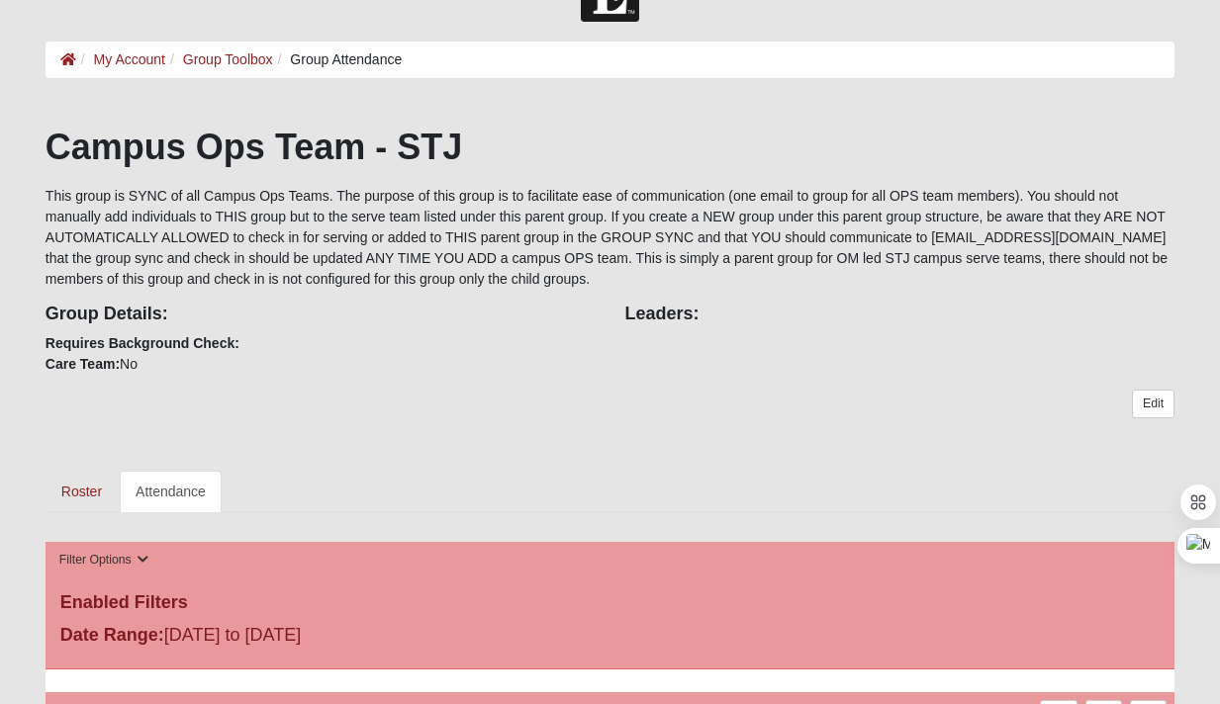
scroll to position [184, 0]
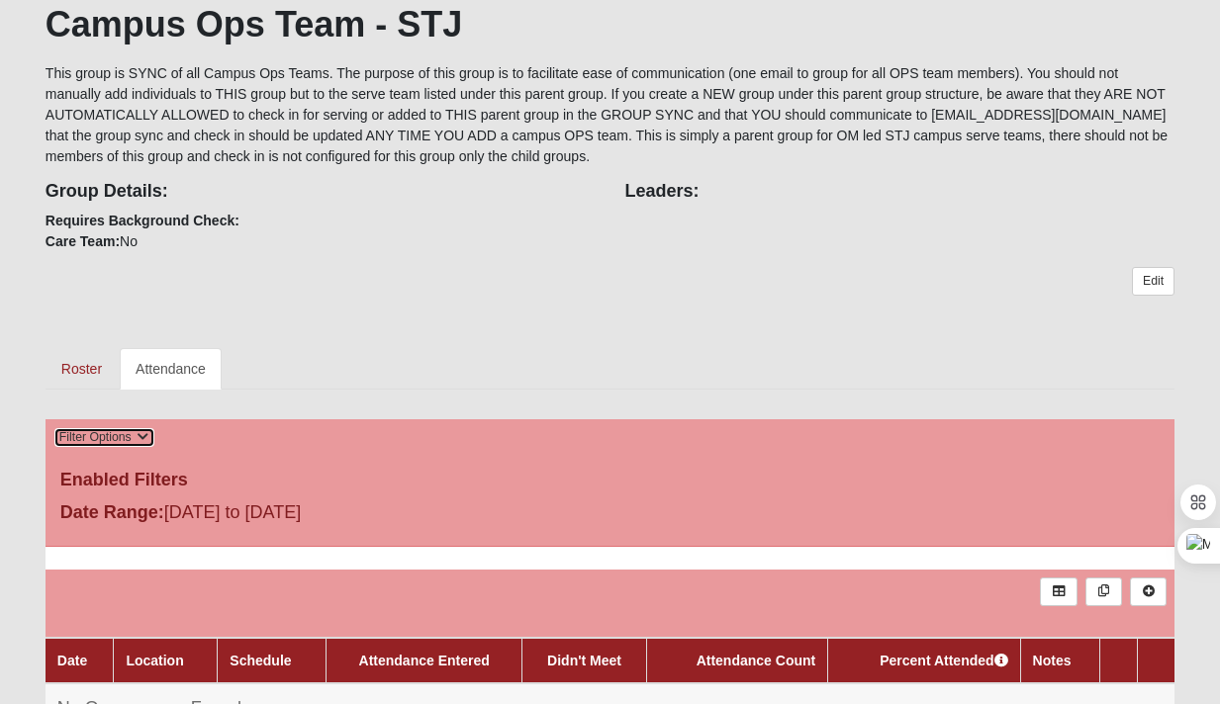
click at [139, 434] on icon at bounding box center [144, 437] width 12 height 12
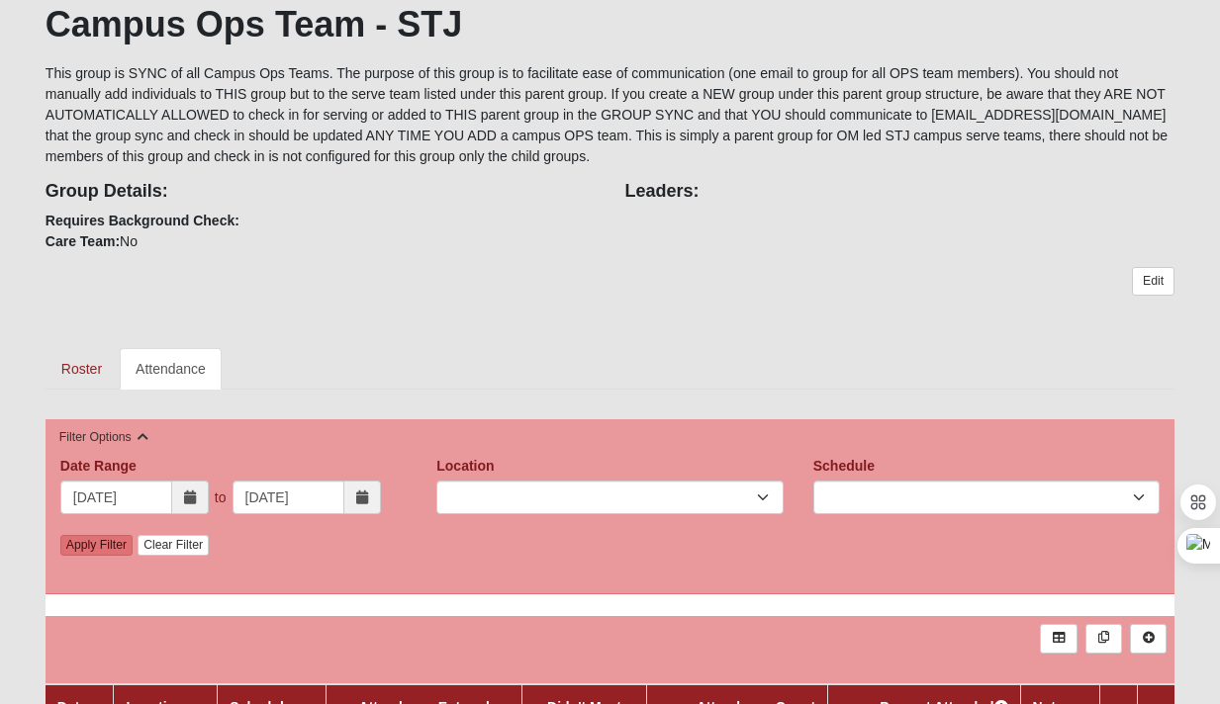
click at [196, 499] on span at bounding box center [190, 498] width 37 height 34
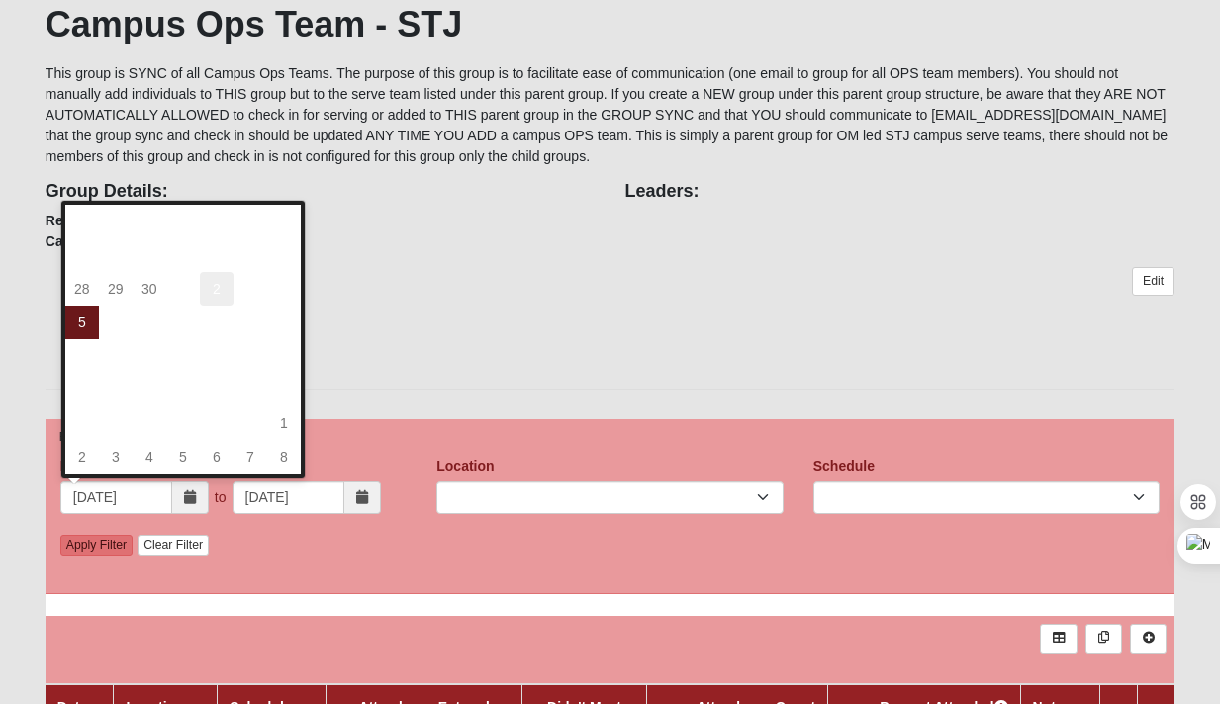
click at [215, 290] on td "2" at bounding box center [217, 289] width 34 height 34
type input "[DATE]"
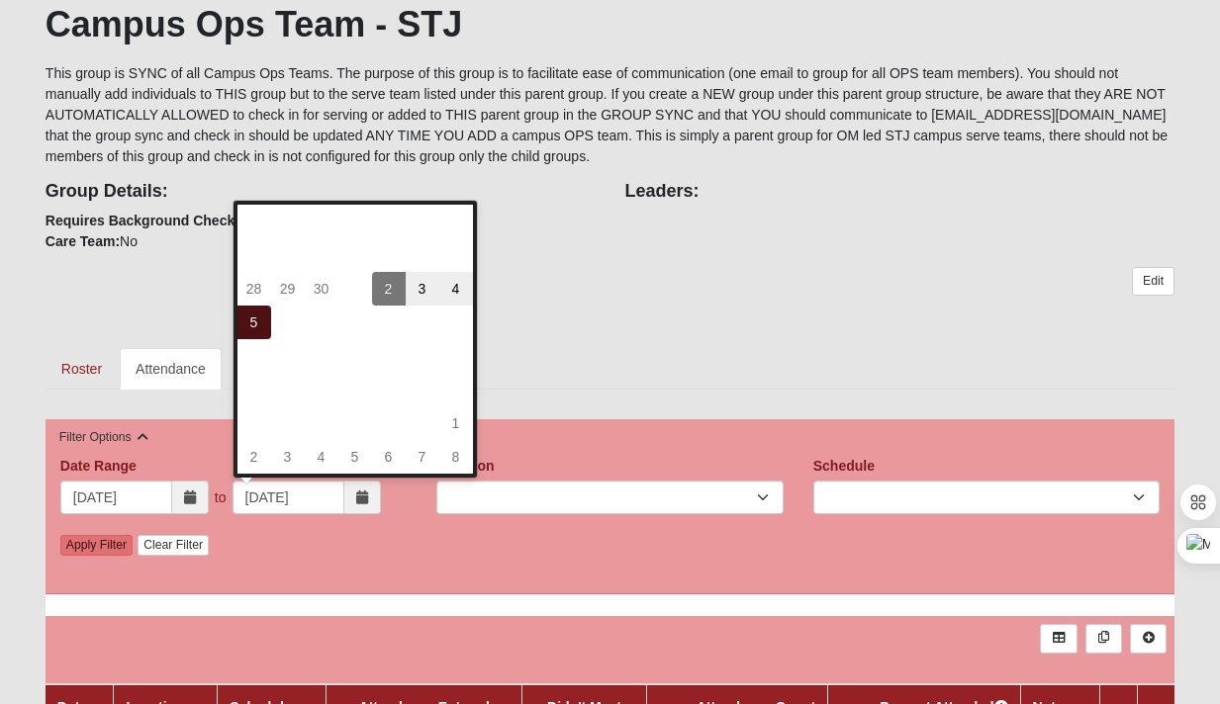
click at [253, 327] on td "5" at bounding box center [254, 323] width 34 height 34
type input "[DATE]"
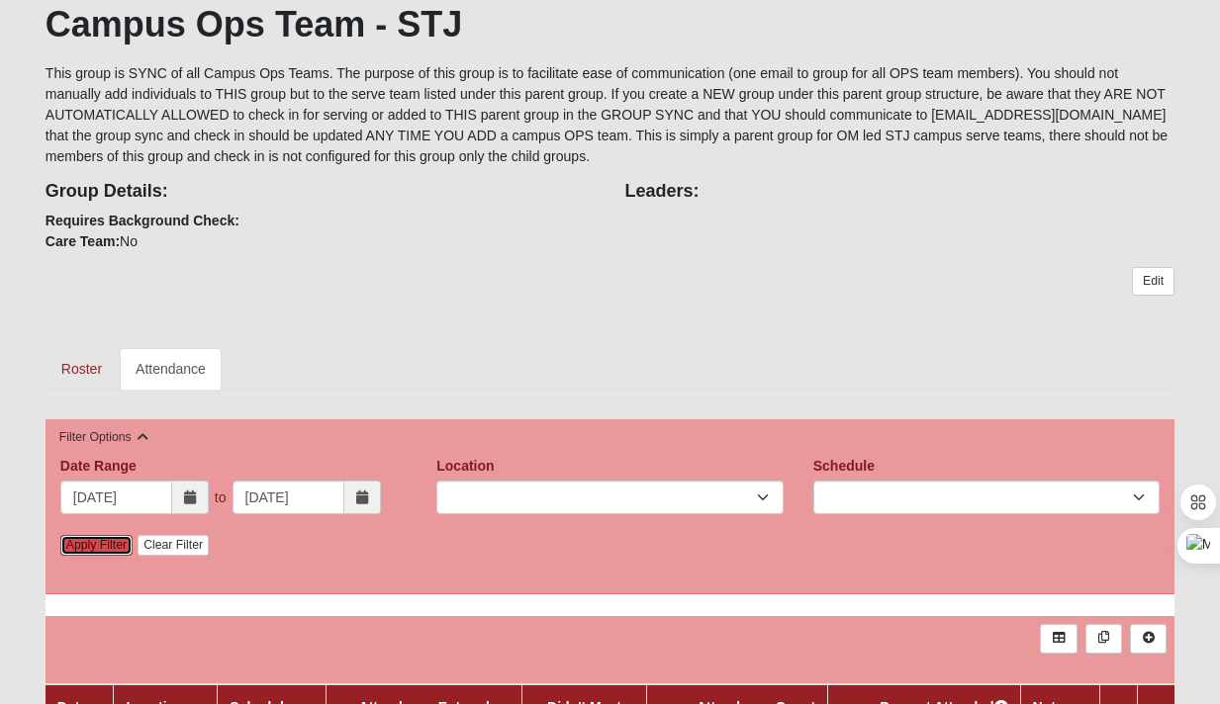
click at [89, 542] on link "Apply Filter" at bounding box center [96, 545] width 72 height 21
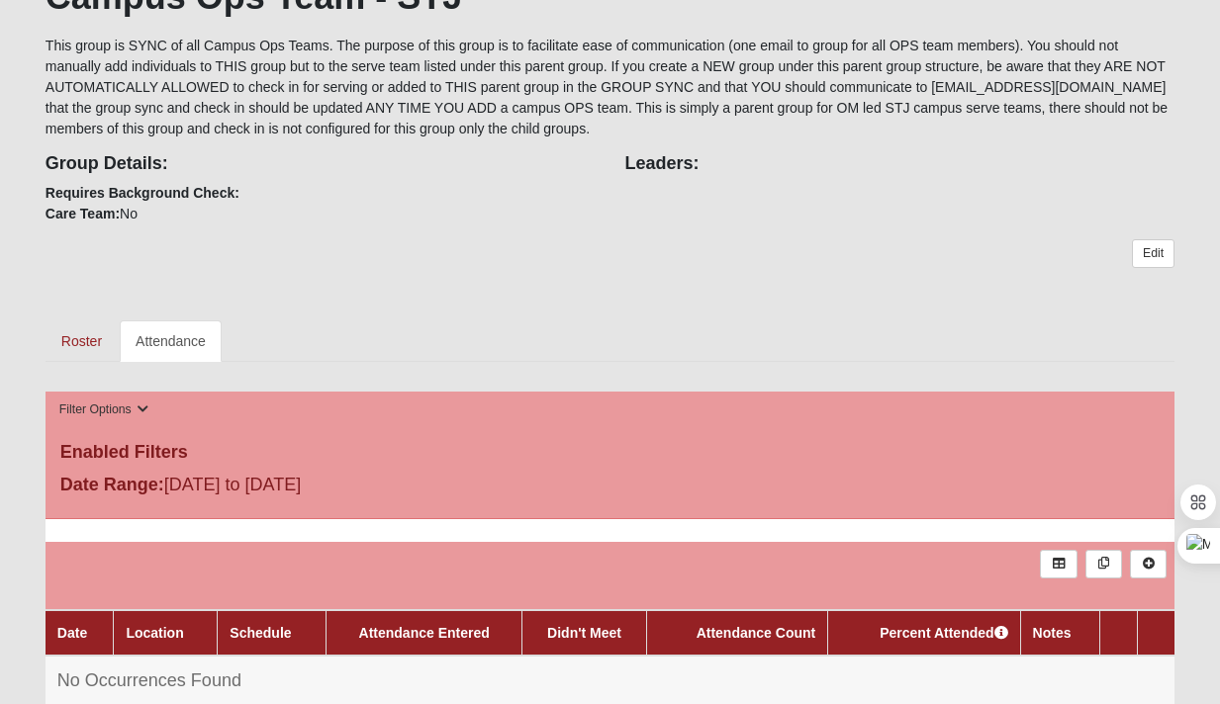
scroll to position [339, 0]
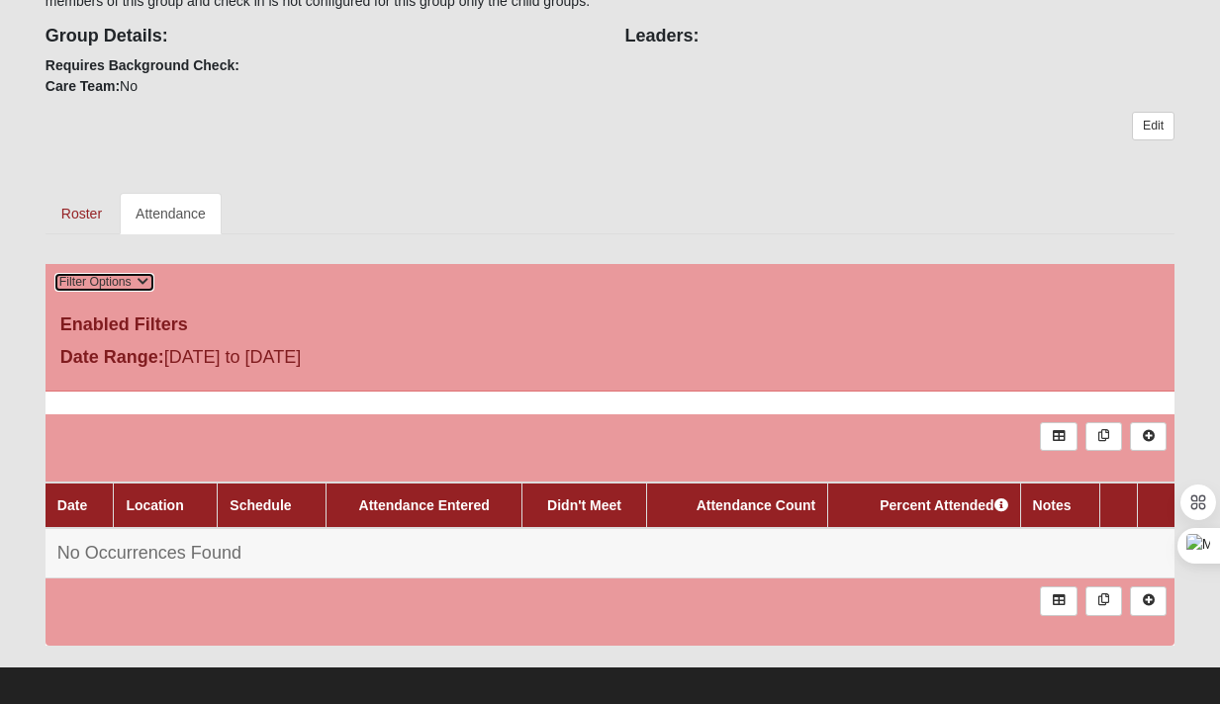
click at [140, 279] on icon at bounding box center [144, 282] width 12 height 12
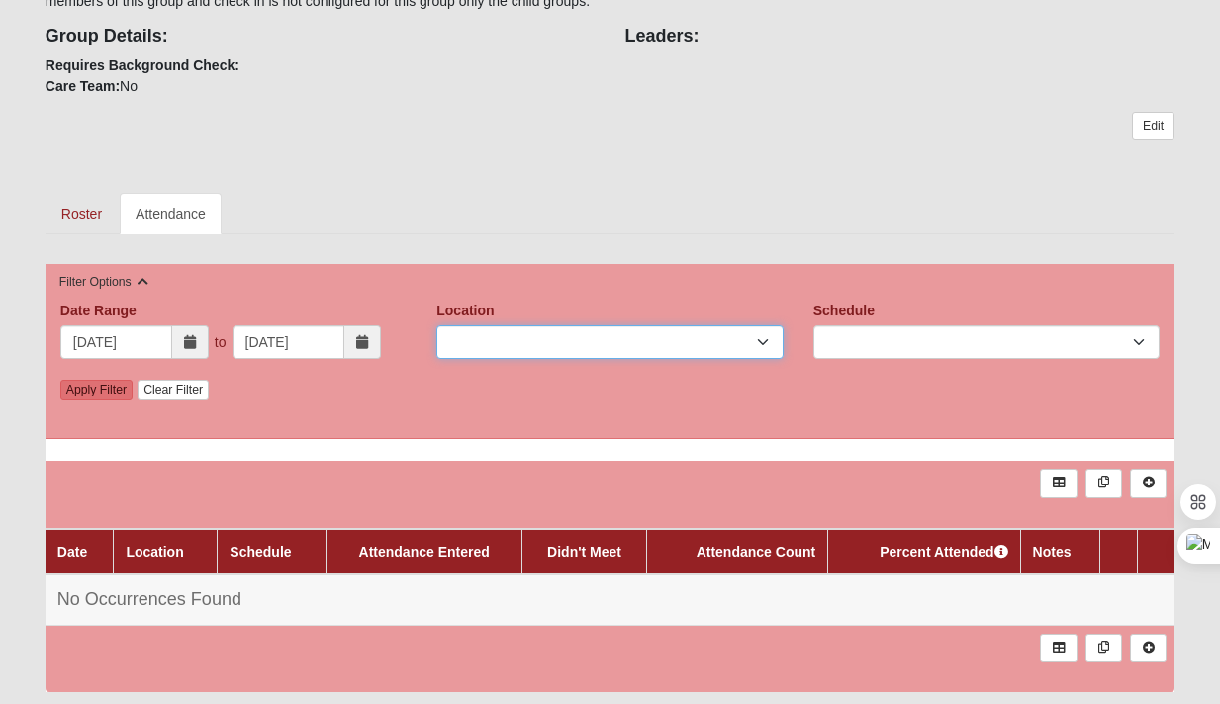
click at [735, 340] on select "Location" at bounding box center [609, 343] width 346 height 34
click at [436, 326] on select "Location" at bounding box center [609, 343] width 346 height 34
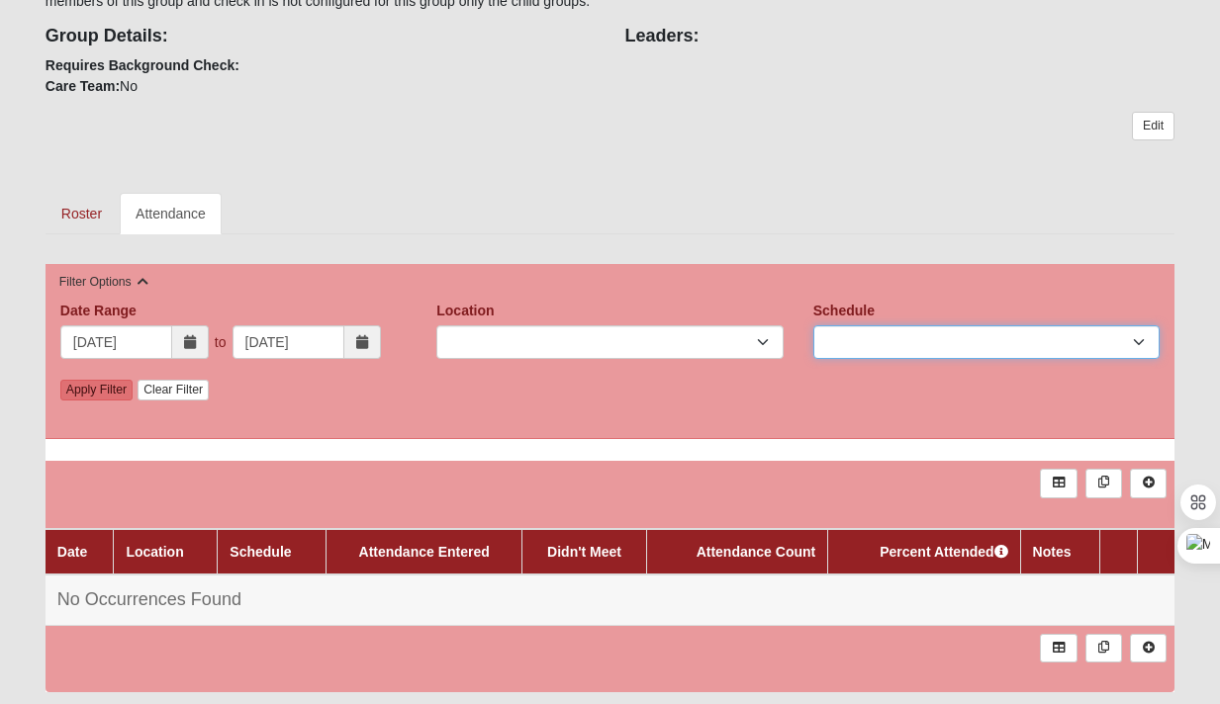
click at [872, 344] on select "Schedule" at bounding box center [986, 343] width 346 height 34
click at [112, 395] on link "Apply Filter" at bounding box center [96, 390] width 72 height 21
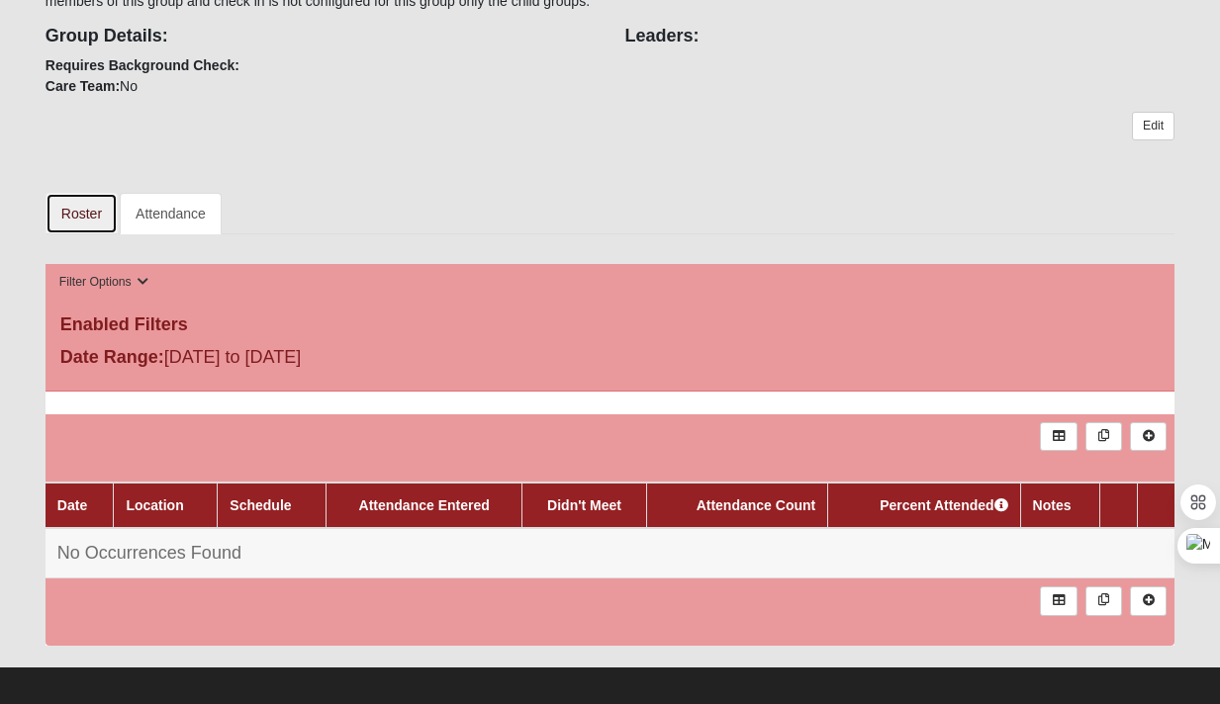
click at [84, 218] on link "Roster" at bounding box center [82, 214] width 72 height 42
click at [78, 214] on link "Roster" at bounding box center [82, 214] width 72 height 42
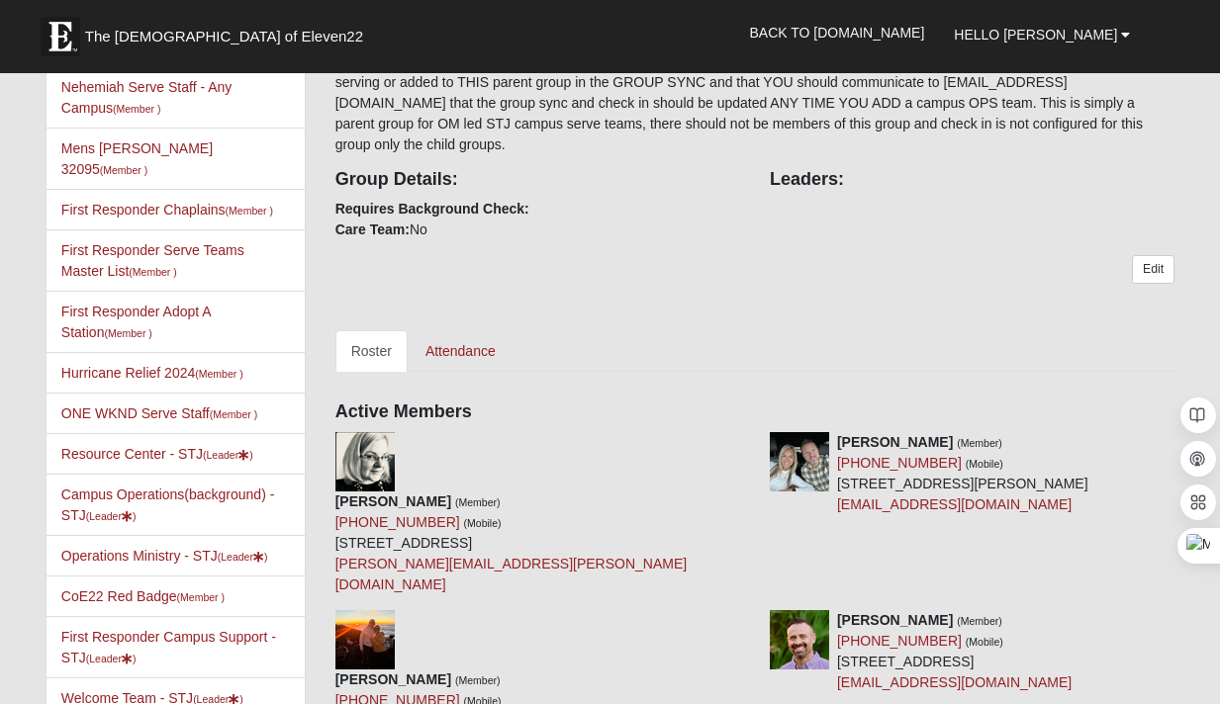
scroll to position [557, 0]
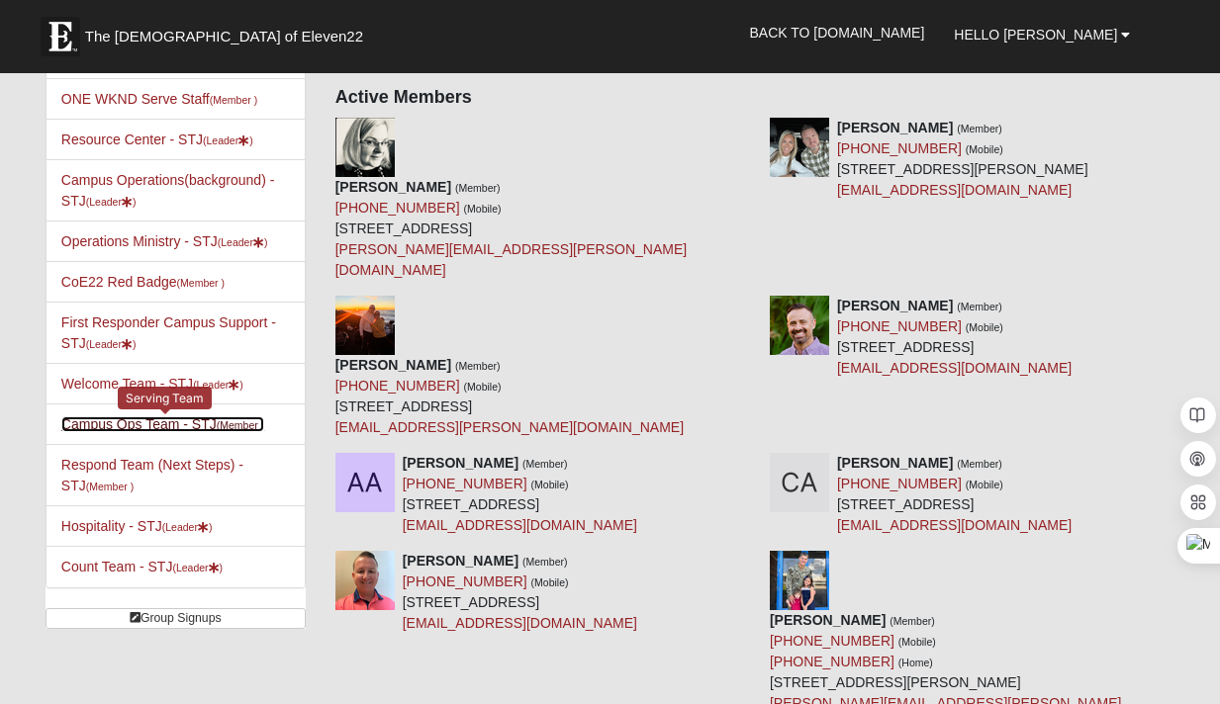
click at [114, 417] on link "Campus Ops Team - STJ (Member )" at bounding box center [162, 425] width 203 height 16
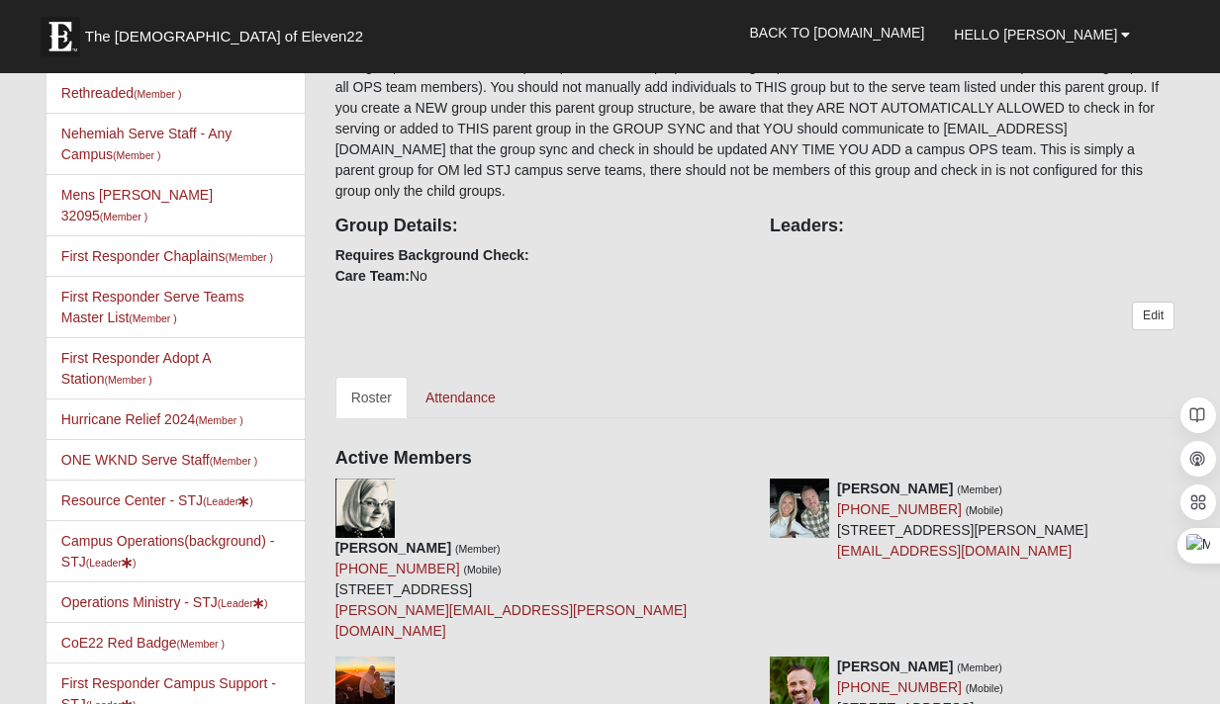
scroll to position [276, 0]
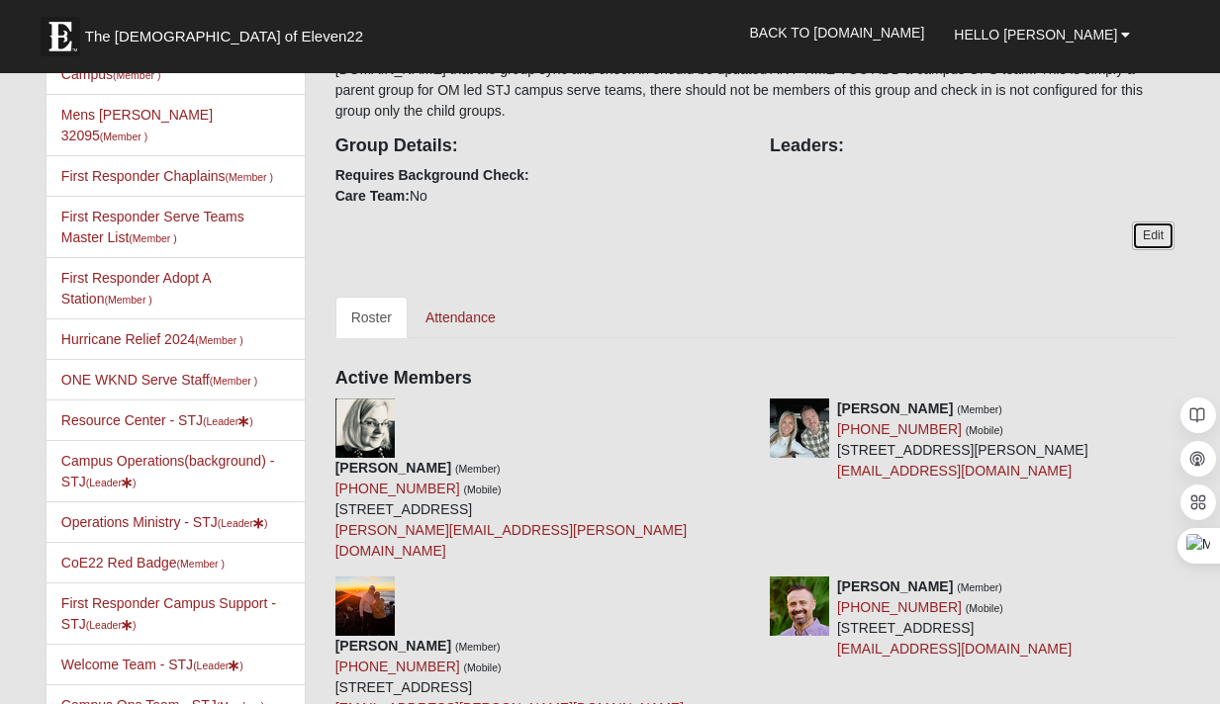
click at [1143, 222] on link "Edit" at bounding box center [1153, 236] width 43 height 29
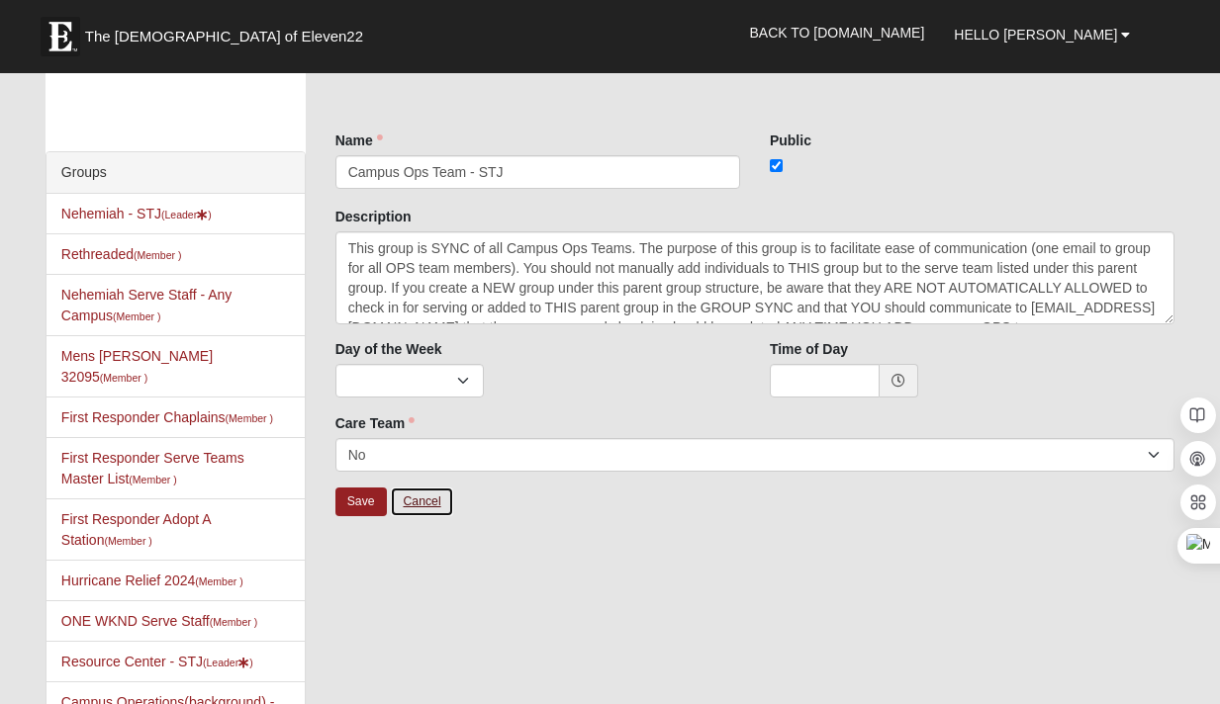
click at [412, 502] on link "Cancel" at bounding box center [421, 502] width 63 height 31
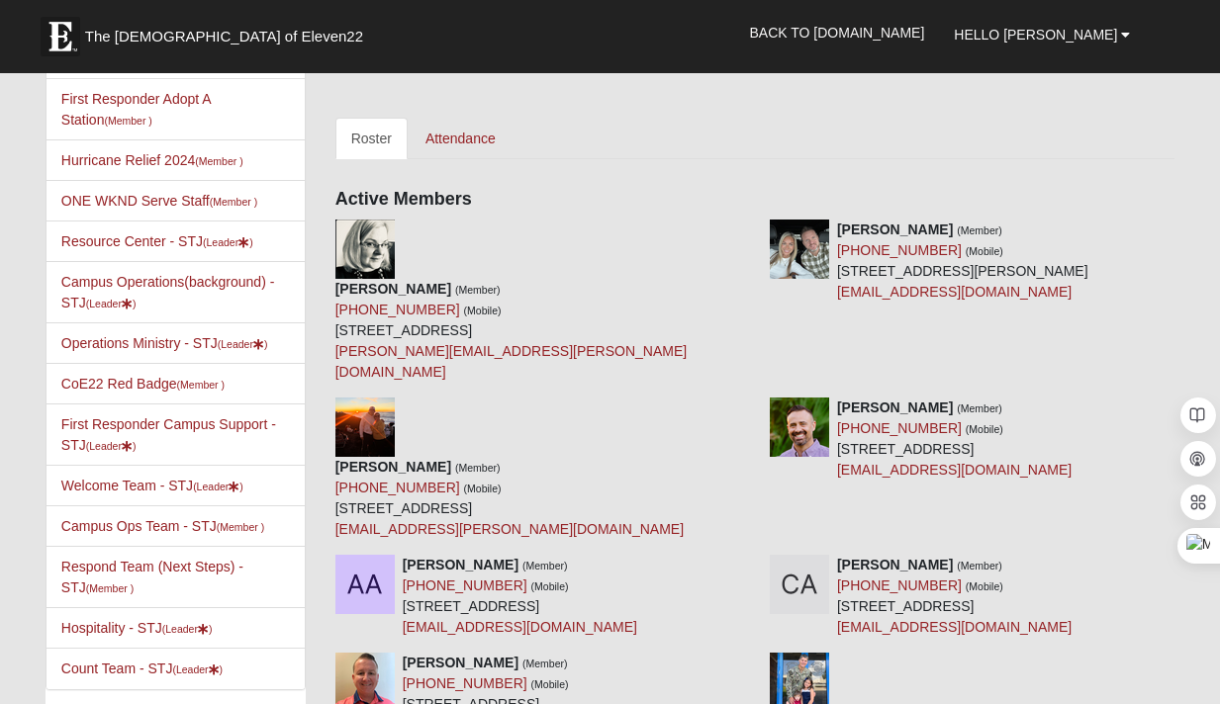
scroll to position [483, 0]
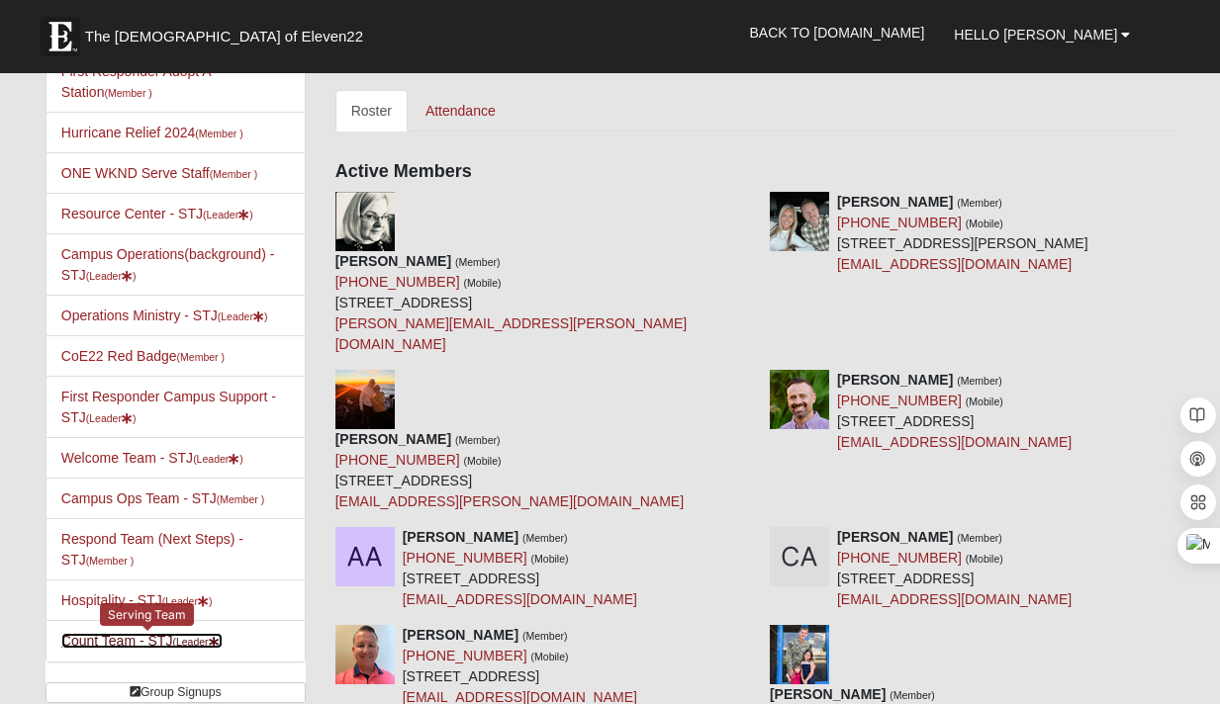
click at [122, 633] on link "Count Team - STJ (Leader )" at bounding box center [141, 641] width 161 height 16
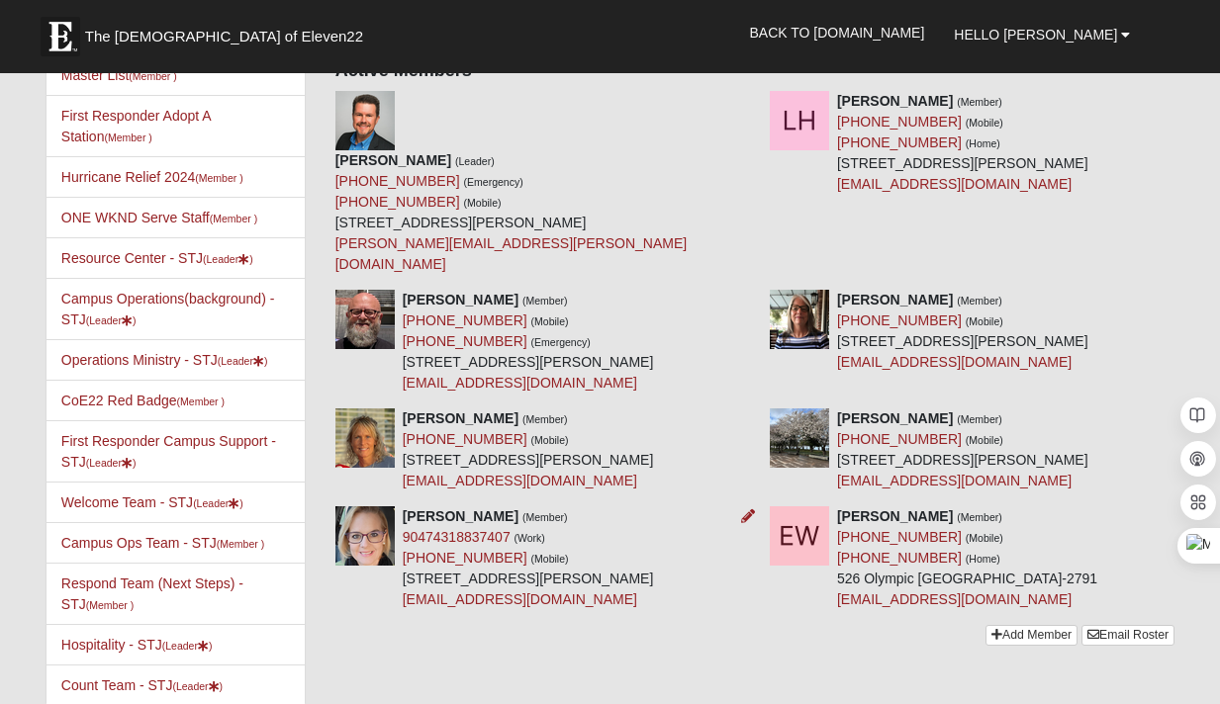
scroll to position [188, 0]
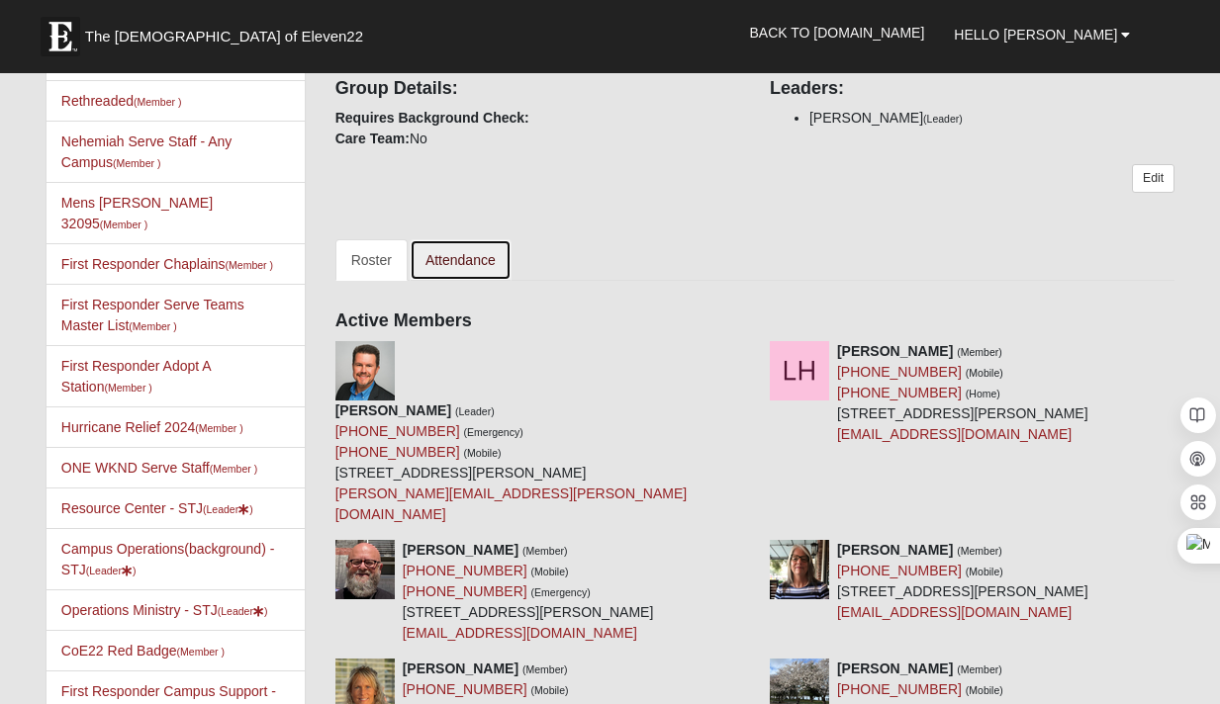
click at [466, 268] on link "Attendance" at bounding box center [461, 260] width 102 height 42
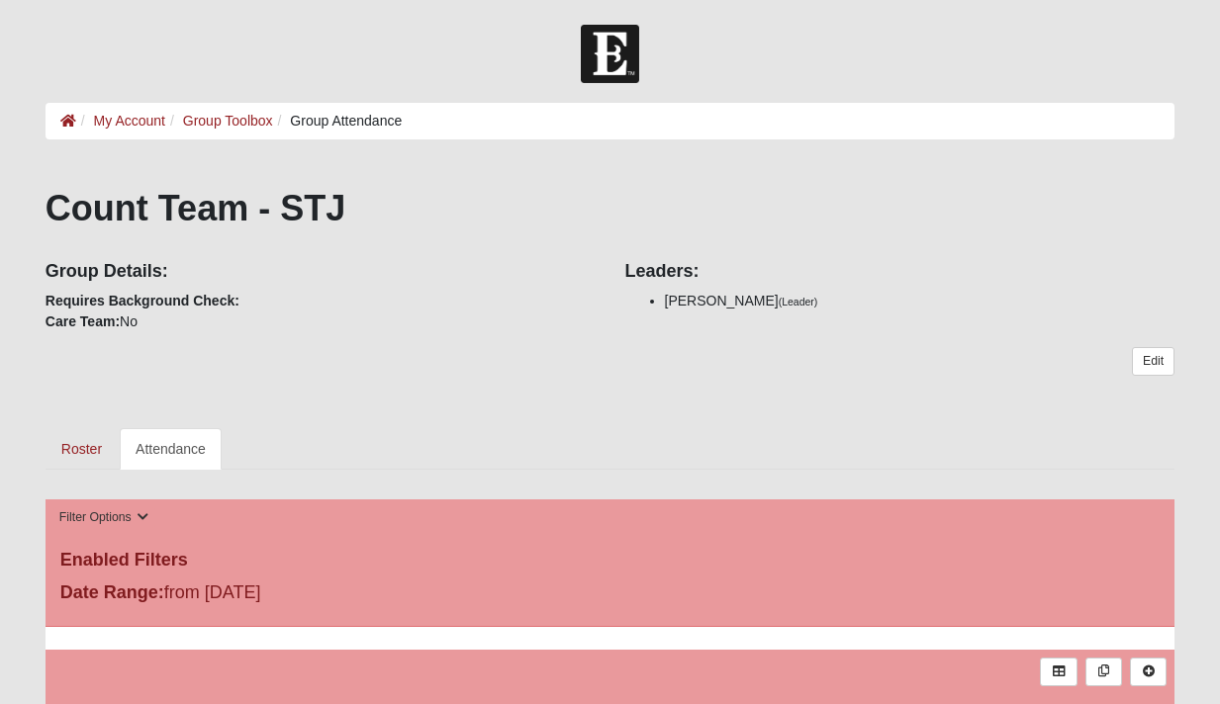
scroll to position [412, 0]
